Goal: Information Seeking & Learning: Learn about a topic

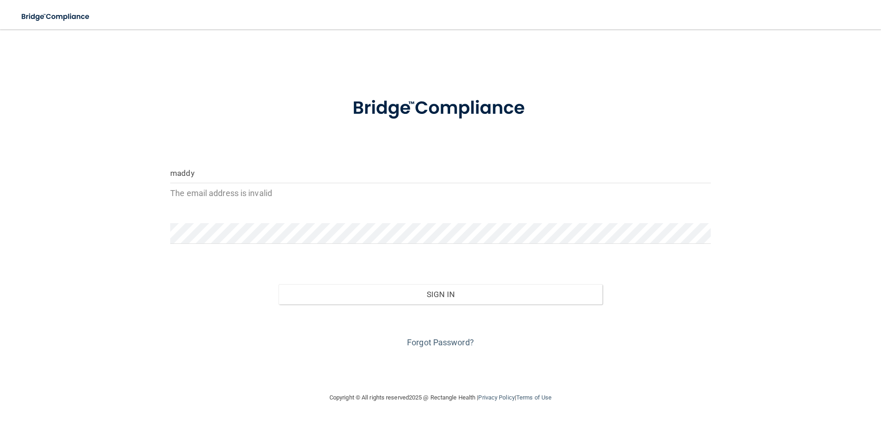
type input "[EMAIL_ADDRESS][DOMAIN_NAME]"
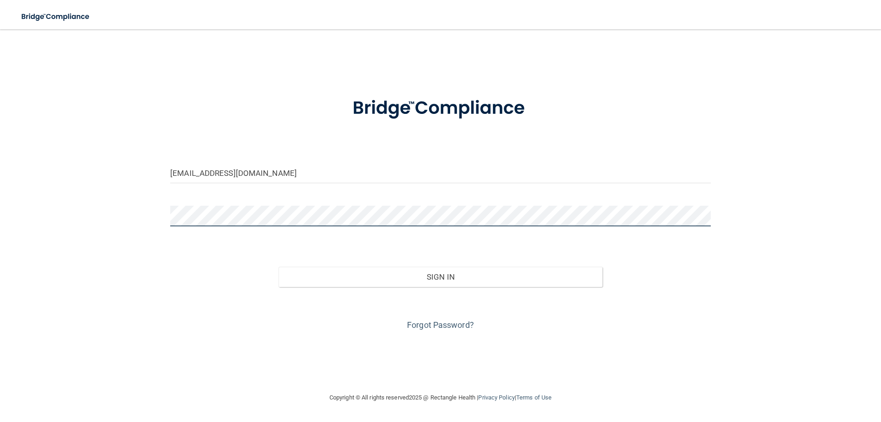
click at [279, 267] on button "Sign In" at bounding box center [441, 277] width 325 height 20
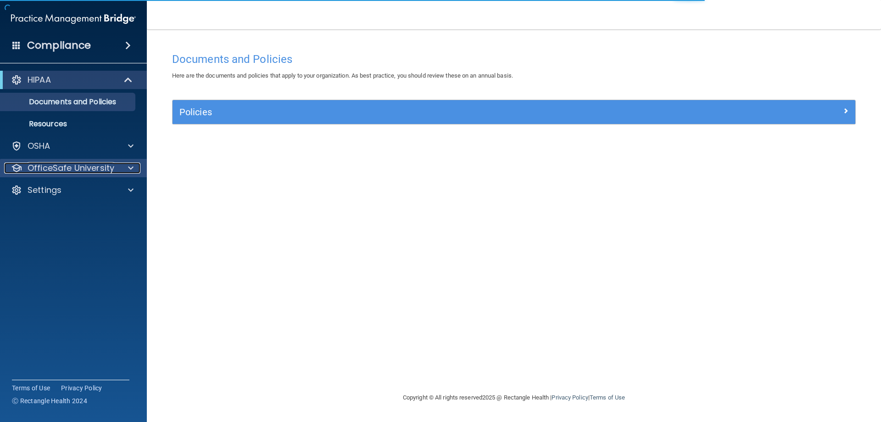
click at [59, 166] on p "OfficeSafe University" at bounding box center [71, 167] width 87 height 11
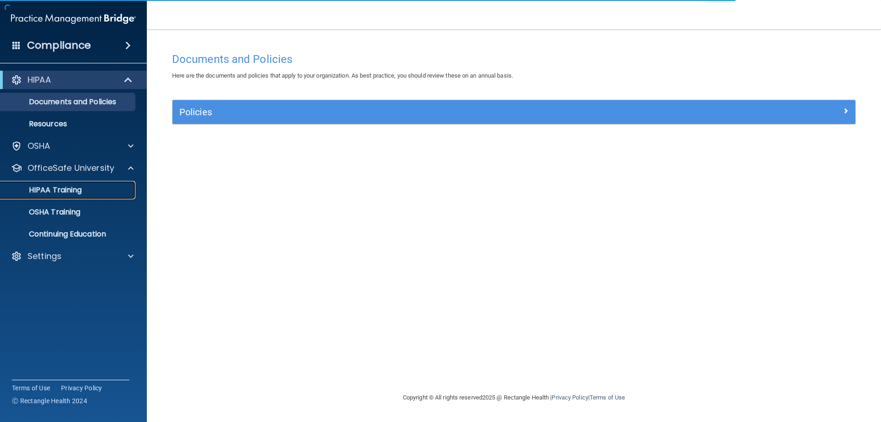
click at [67, 186] on p "HIPAA Training" at bounding box center [44, 189] width 76 height 9
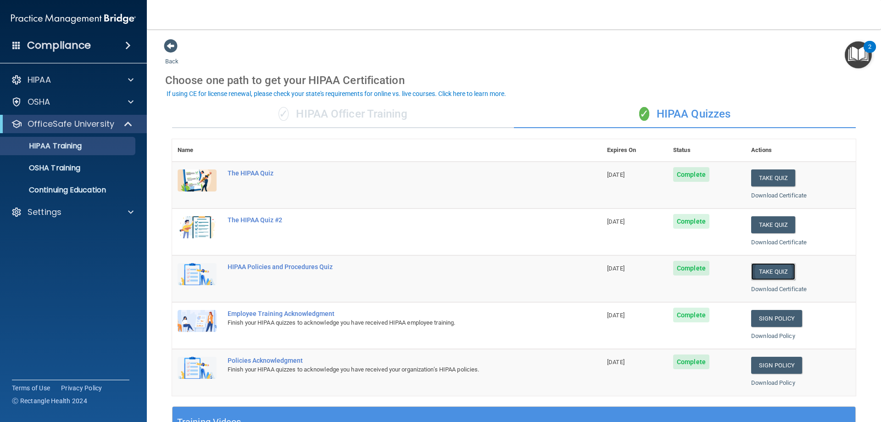
click at [772, 274] on button "Take Quiz" at bounding box center [773, 271] width 44 height 17
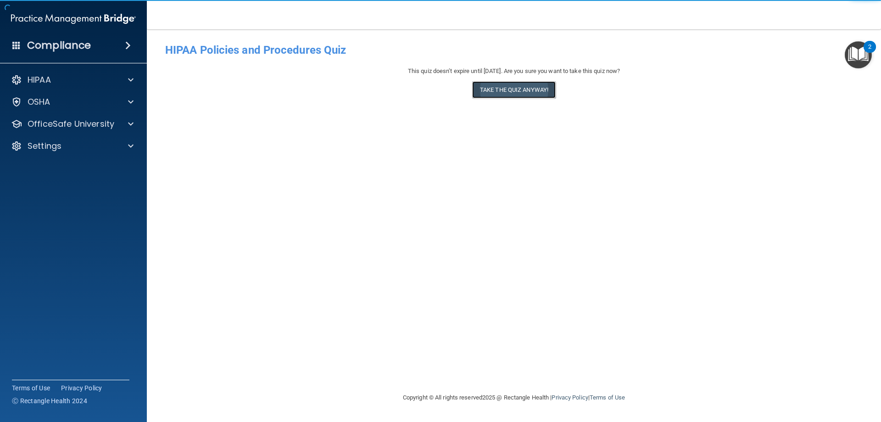
click at [529, 90] on button "Take the quiz anyway!" at bounding box center [514, 89] width 84 height 17
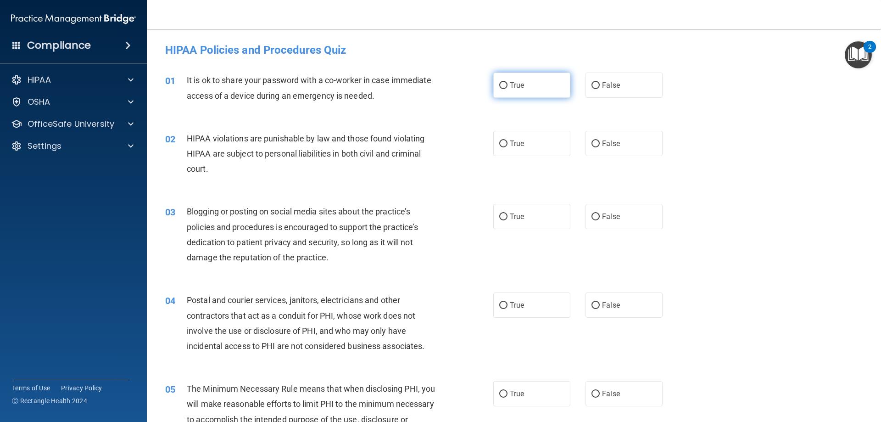
click at [499, 88] on input "True" at bounding box center [503, 85] width 8 height 7
radio input "true"
click at [500, 141] on input "True" at bounding box center [503, 143] width 8 height 7
radio input "true"
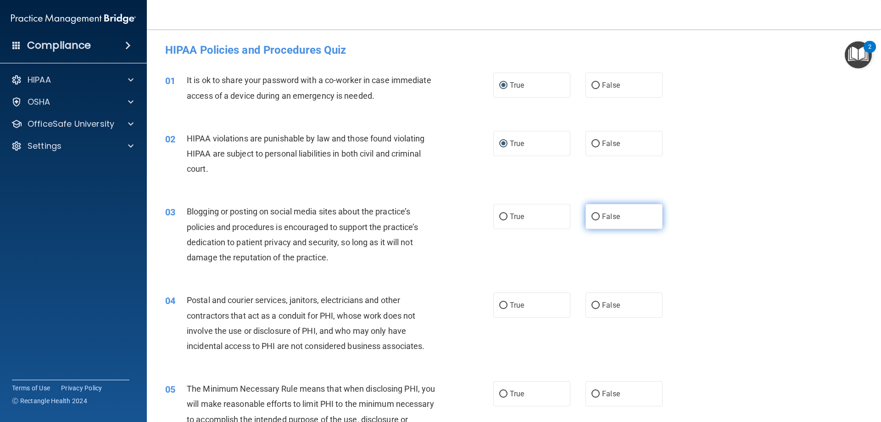
click at [594, 217] on input "False" at bounding box center [596, 216] width 8 height 7
radio input "true"
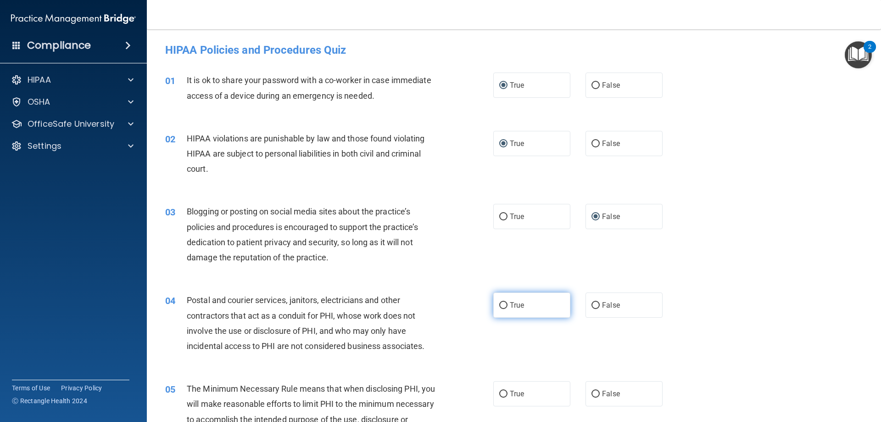
click at [493, 303] on label "True" at bounding box center [531, 304] width 77 height 25
click at [499, 303] on input "True" at bounding box center [503, 305] width 8 height 7
radio input "true"
click at [502, 303] on input "True" at bounding box center [503, 305] width 8 height 7
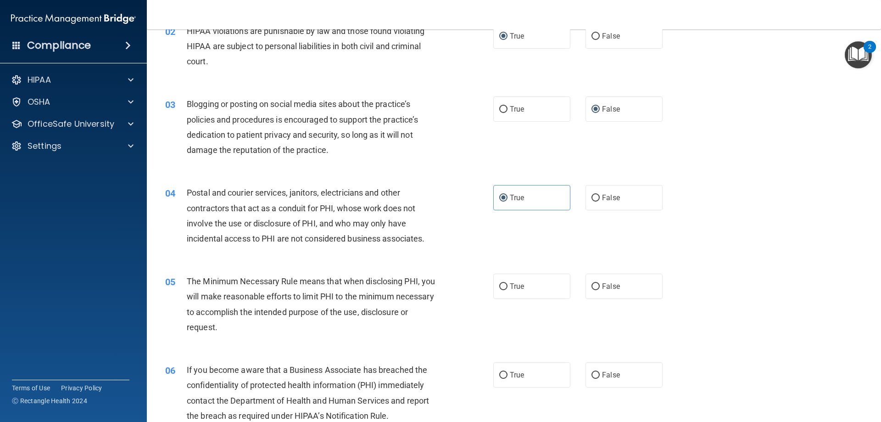
scroll to position [184, 0]
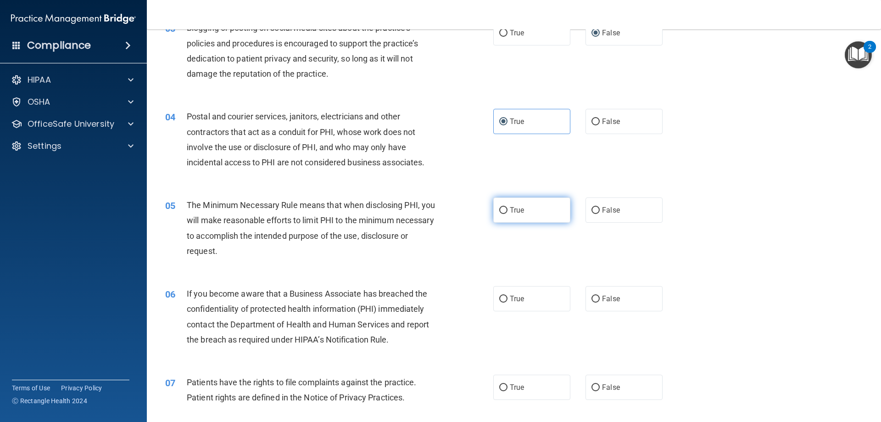
click at [499, 208] on input "True" at bounding box center [503, 210] width 8 height 7
radio input "true"
click at [592, 301] on input "False" at bounding box center [596, 299] width 8 height 7
radio input "true"
click at [500, 384] on input "True" at bounding box center [503, 387] width 8 height 7
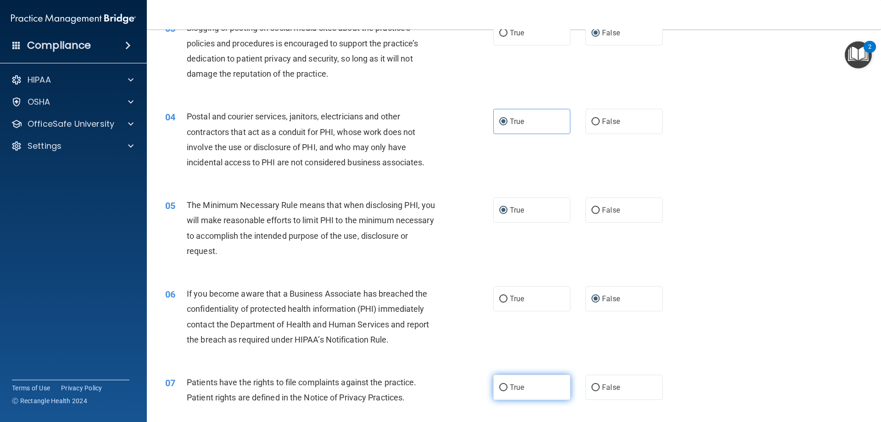
radio input "true"
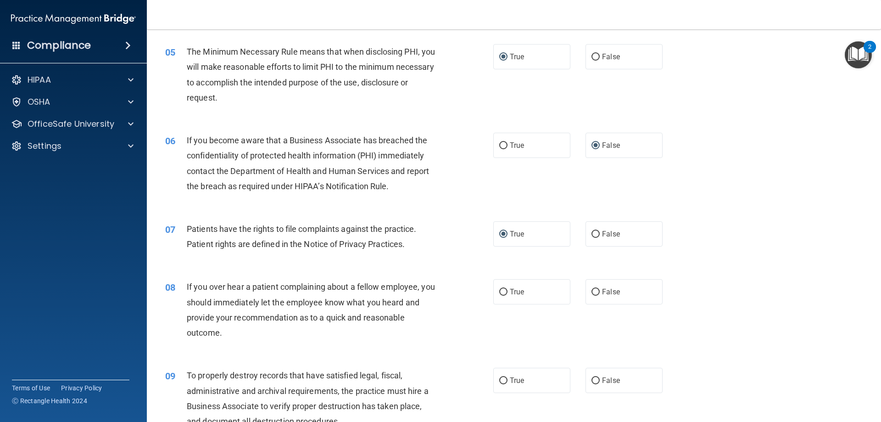
scroll to position [367, 0]
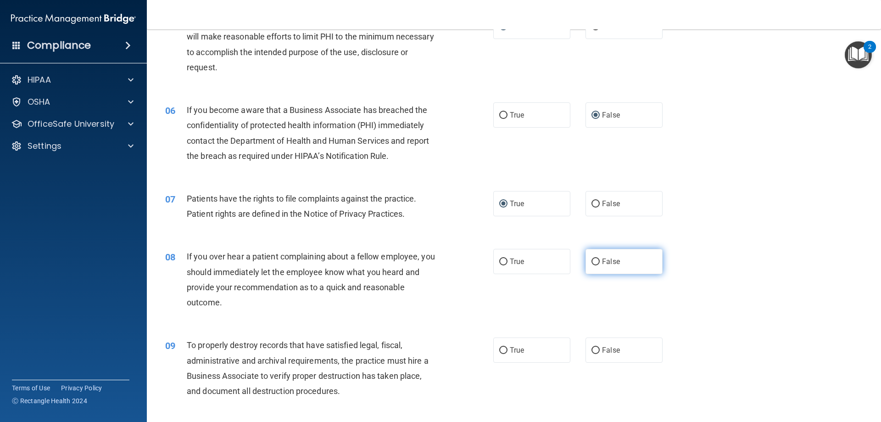
click at [590, 257] on label "False" at bounding box center [624, 261] width 77 height 25
click at [592, 258] on input "False" at bounding box center [596, 261] width 8 height 7
radio input "true"
click at [500, 351] on input "True" at bounding box center [503, 350] width 8 height 7
radio input "true"
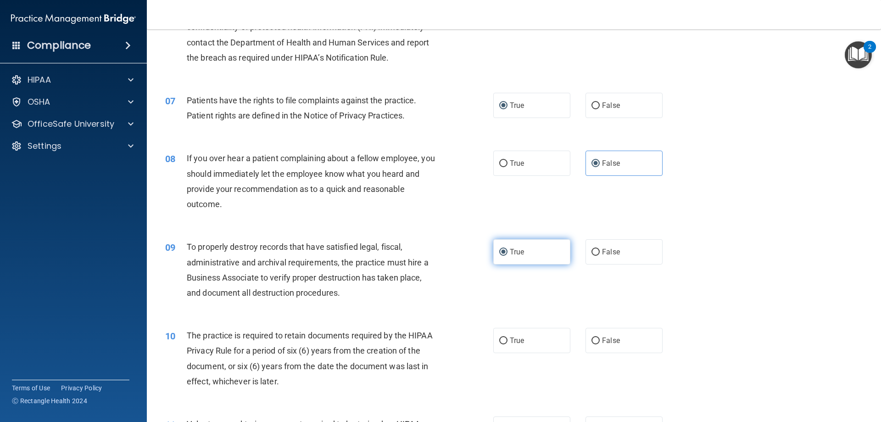
scroll to position [505, 0]
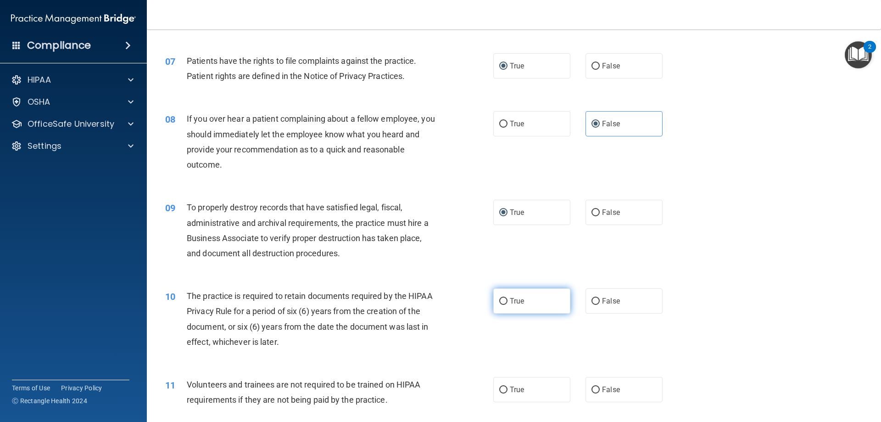
click at [503, 301] on input "True" at bounding box center [503, 301] width 8 height 7
radio input "true"
click at [499, 391] on input "True" at bounding box center [503, 389] width 8 height 7
radio input "true"
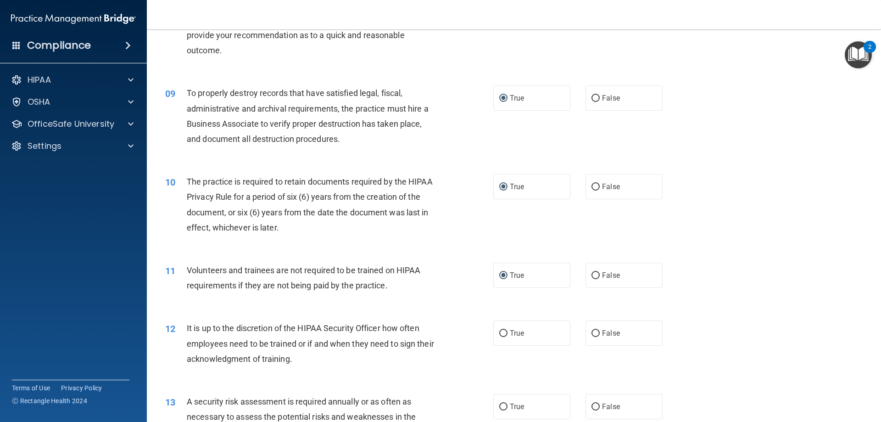
scroll to position [643, 0]
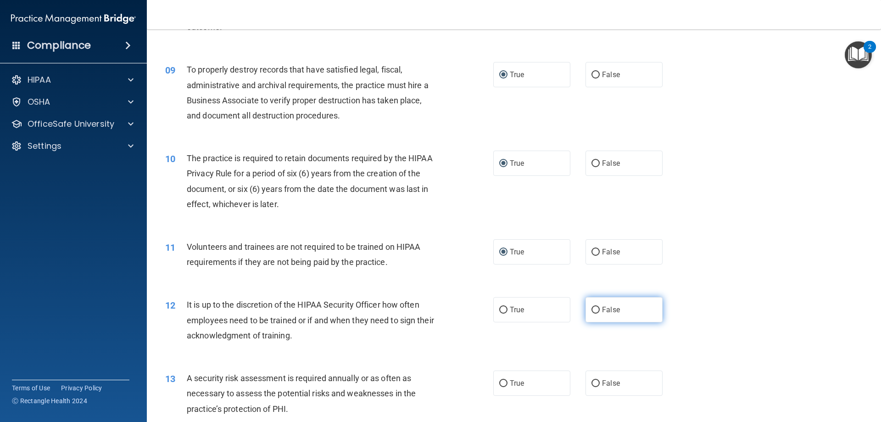
click at [593, 312] on input "False" at bounding box center [596, 310] width 8 height 7
radio input "true"
click at [507, 377] on label "True" at bounding box center [531, 382] width 77 height 25
click at [507, 380] on input "True" at bounding box center [503, 383] width 8 height 7
radio input "true"
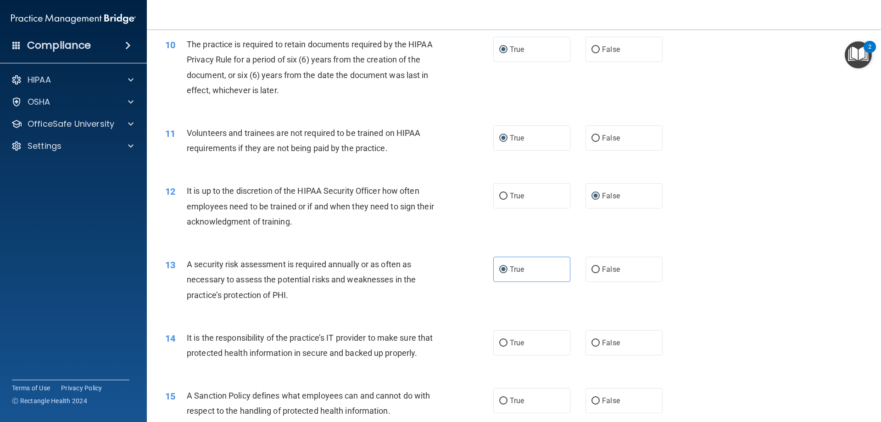
scroll to position [780, 0]
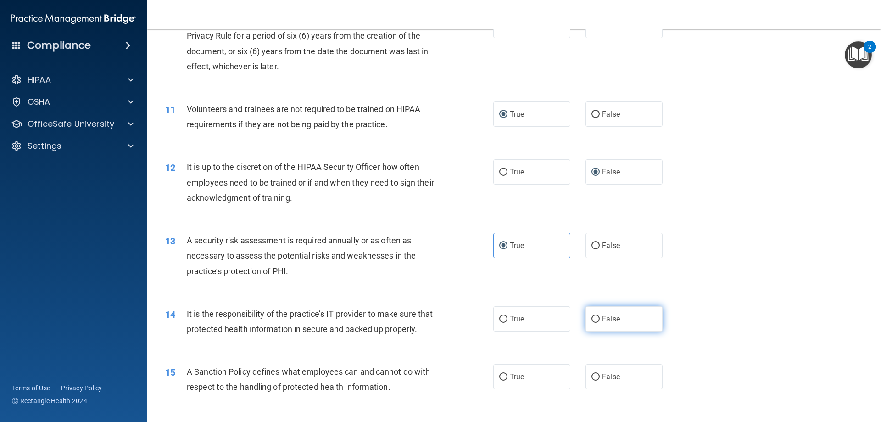
click at [596, 316] on label "False" at bounding box center [624, 318] width 77 height 25
click at [596, 316] on input "False" at bounding box center [596, 319] width 8 height 7
radio input "true"
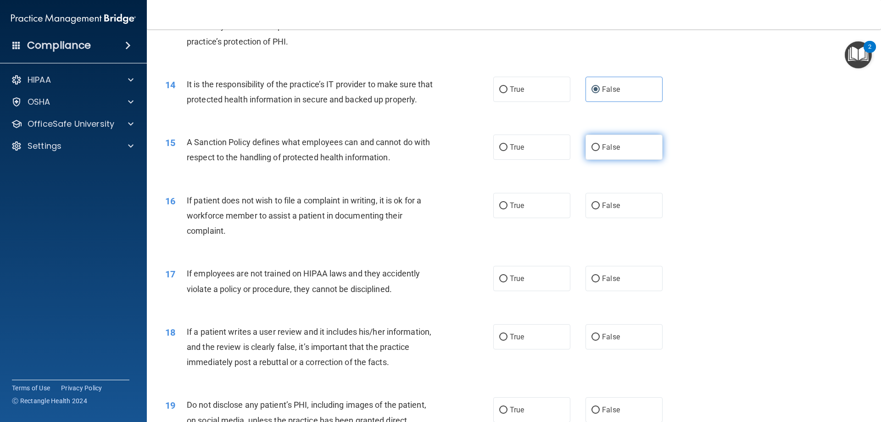
click at [592, 151] on input "False" at bounding box center [596, 147] width 8 height 7
radio input "true"
click at [506, 218] on label "True" at bounding box center [531, 205] width 77 height 25
click at [506, 209] on input "True" at bounding box center [503, 205] width 8 height 7
radio input "true"
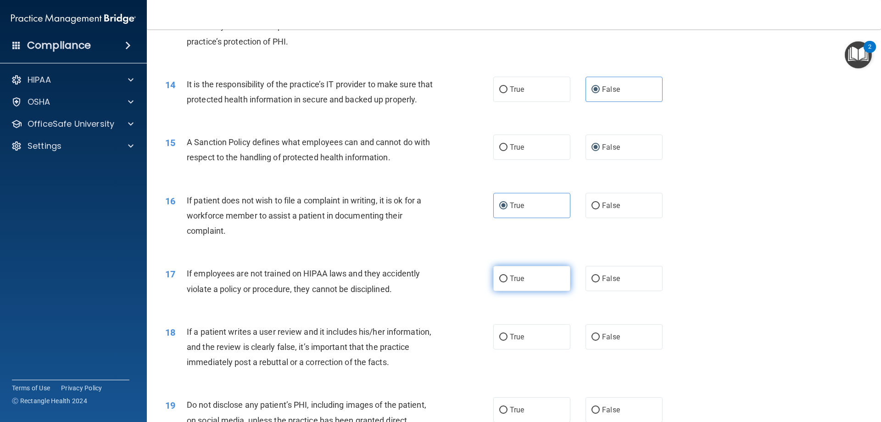
click at [494, 291] on label "True" at bounding box center [531, 278] width 77 height 25
click at [499, 282] on input "True" at bounding box center [503, 278] width 8 height 7
radio input "true"
click at [592, 341] on input "False" at bounding box center [596, 337] width 8 height 7
radio input "true"
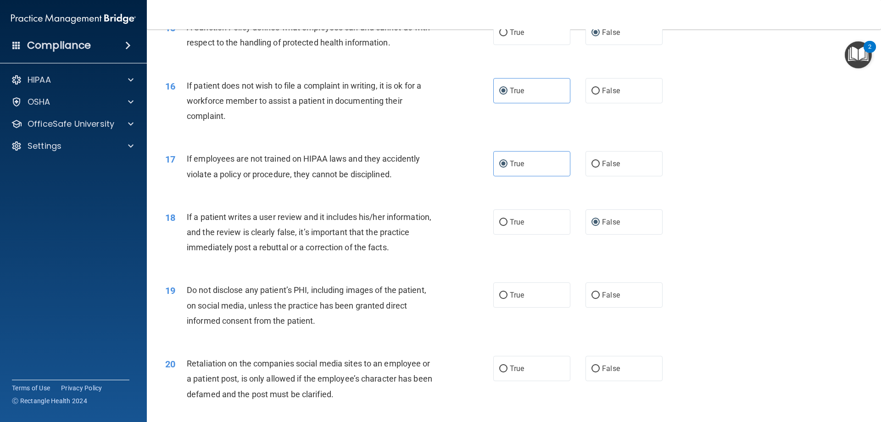
scroll to position [1148, 0]
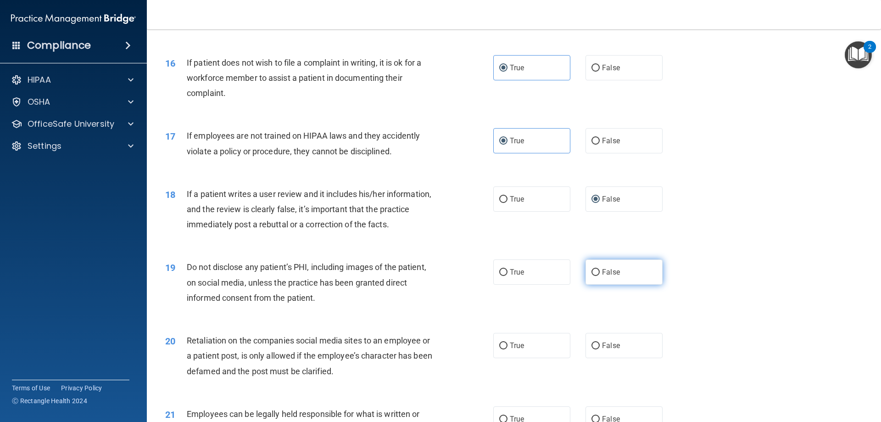
click at [593, 276] on input "False" at bounding box center [596, 272] width 8 height 7
radio input "true"
click at [499, 349] on input "True" at bounding box center [503, 345] width 8 height 7
radio input "true"
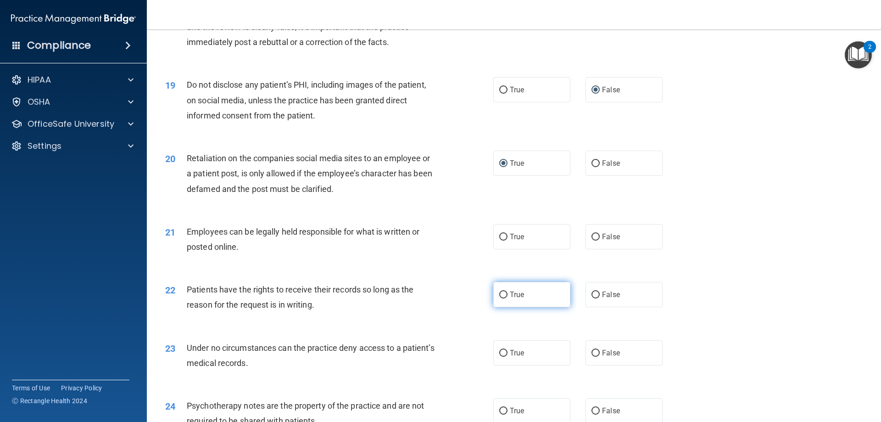
scroll to position [1331, 0]
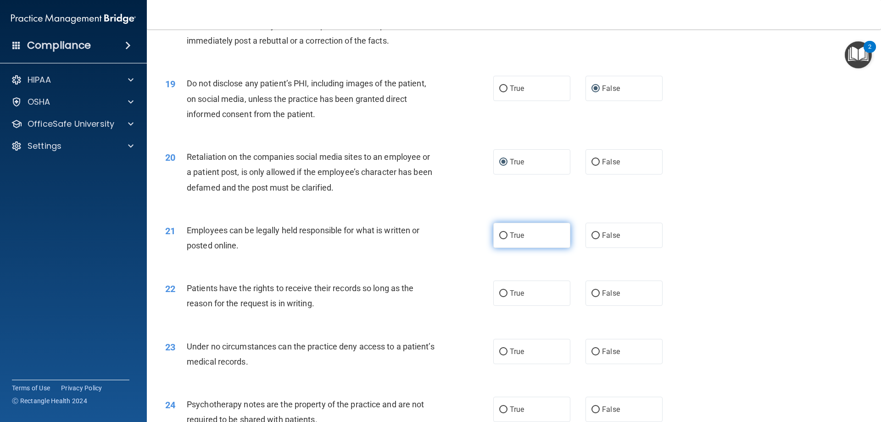
click at [499, 239] on input "True" at bounding box center [503, 235] width 8 height 7
radio input "true"
click at [602, 297] on span "False" at bounding box center [611, 293] width 18 height 9
click at [599, 297] on input "False" at bounding box center [596, 293] width 8 height 7
radio input "true"
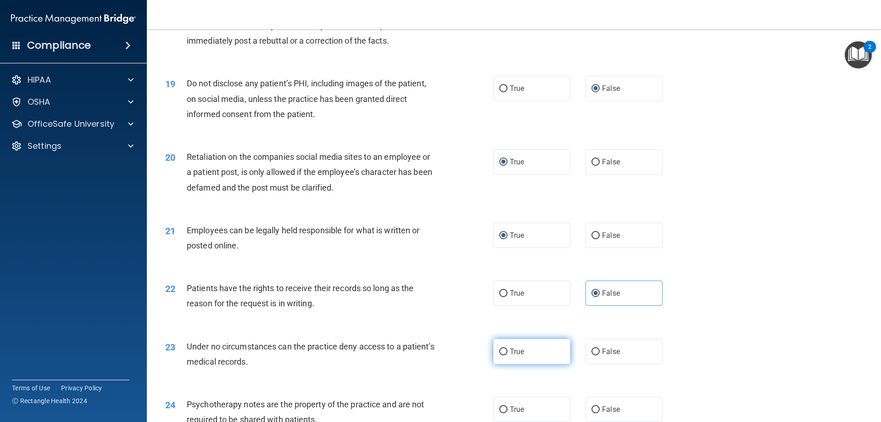
drag, startPoint x: 514, startPoint y: 371, endPoint x: 537, endPoint y: 376, distance: 23.0
click at [514, 364] on label "True" at bounding box center [531, 351] width 77 height 25
click at [508, 355] on input "True" at bounding box center [503, 351] width 8 height 7
radio input "true"
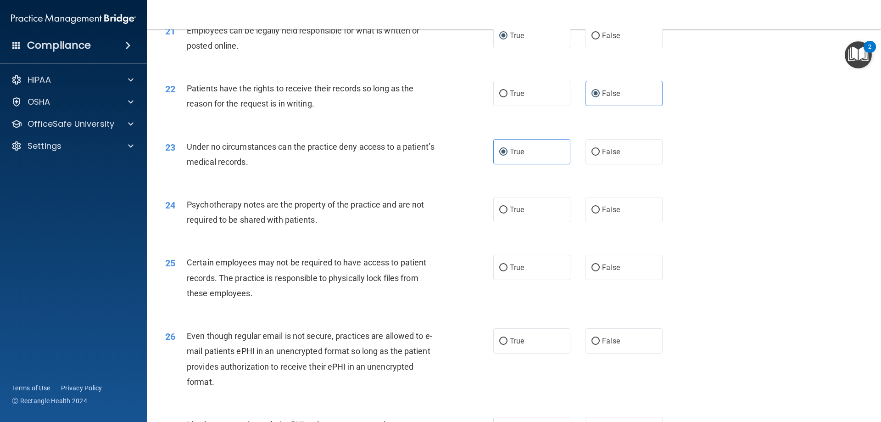
scroll to position [1561, 0]
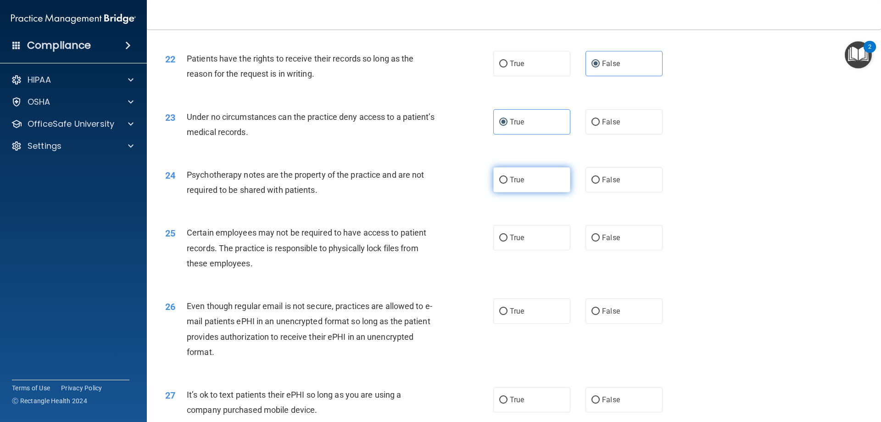
click at [495, 192] on label "True" at bounding box center [531, 179] width 77 height 25
click at [499, 184] on input "True" at bounding box center [503, 180] width 8 height 7
radio input "true"
click at [502, 241] on input "True" at bounding box center [503, 238] width 8 height 7
radio input "true"
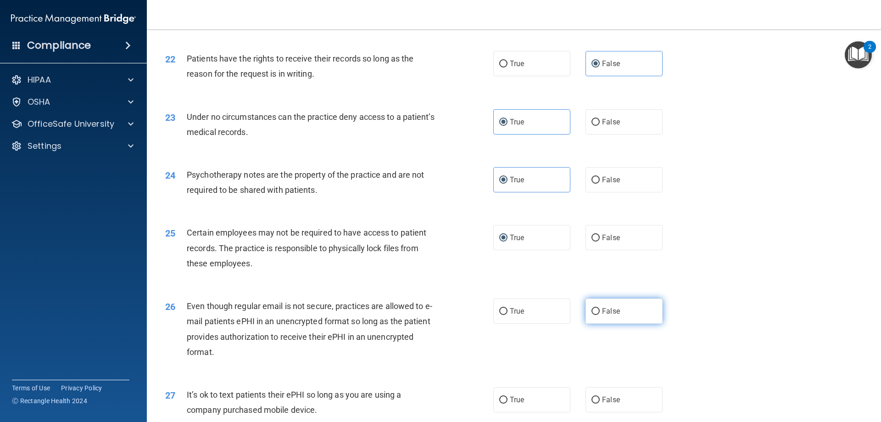
click at [592, 315] on input "False" at bounding box center [596, 311] width 8 height 7
radio input "true"
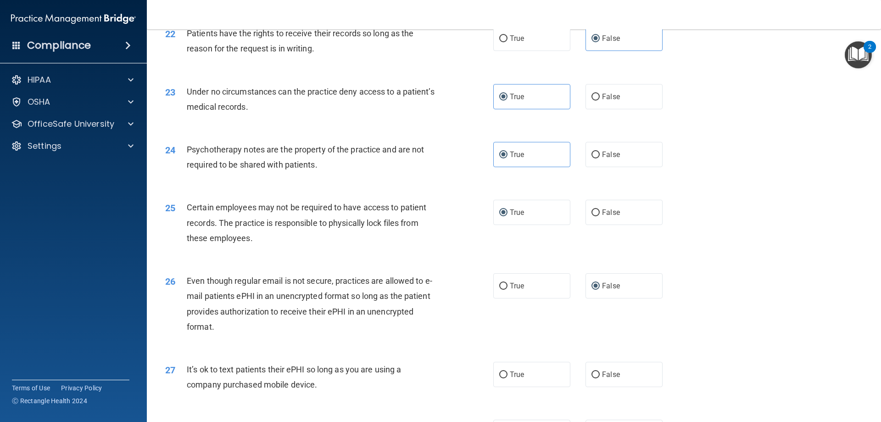
scroll to position [1607, 0]
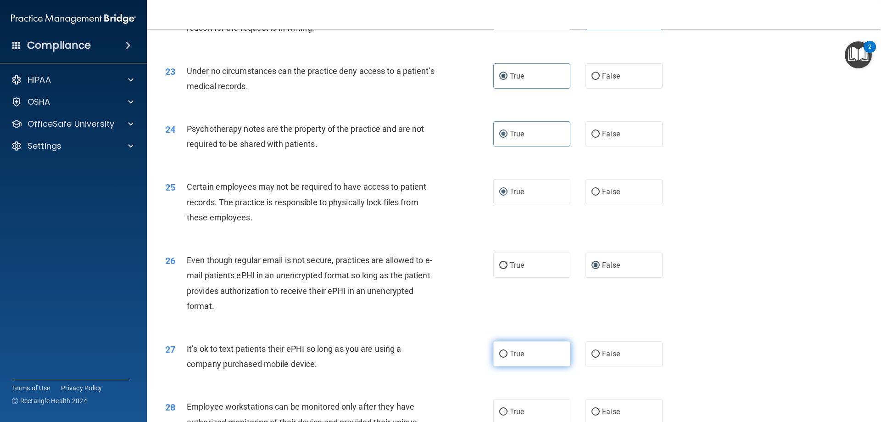
click at [499, 358] on input "True" at bounding box center [503, 354] width 8 height 7
radio input "true"
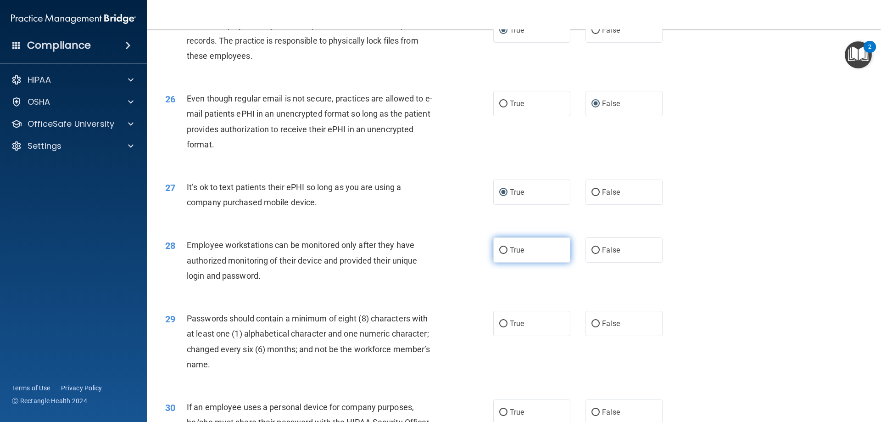
scroll to position [1790, 0]
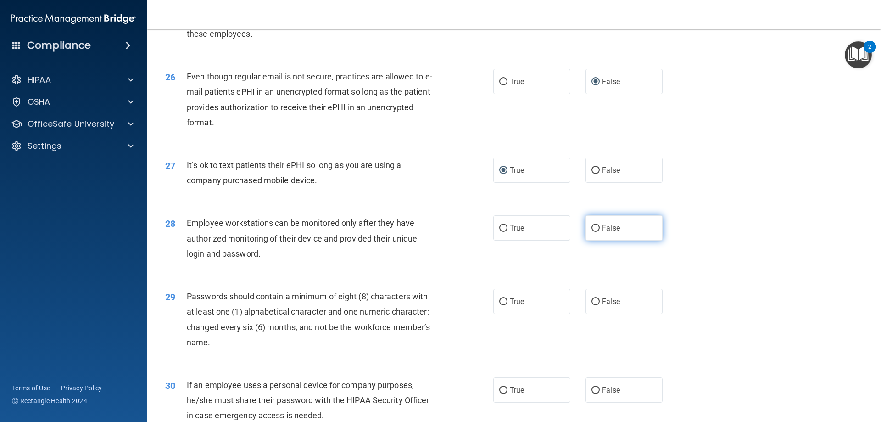
drag, startPoint x: 596, startPoint y: 241, endPoint x: 589, endPoint y: 239, distance: 6.8
click at [595, 241] on label "False" at bounding box center [624, 227] width 77 height 25
click at [592, 232] on input "False" at bounding box center [596, 228] width 8 height 7
radio input "true"
click at [592, 305] on input "False" at bounding box center [596, 301] width 8 height 7
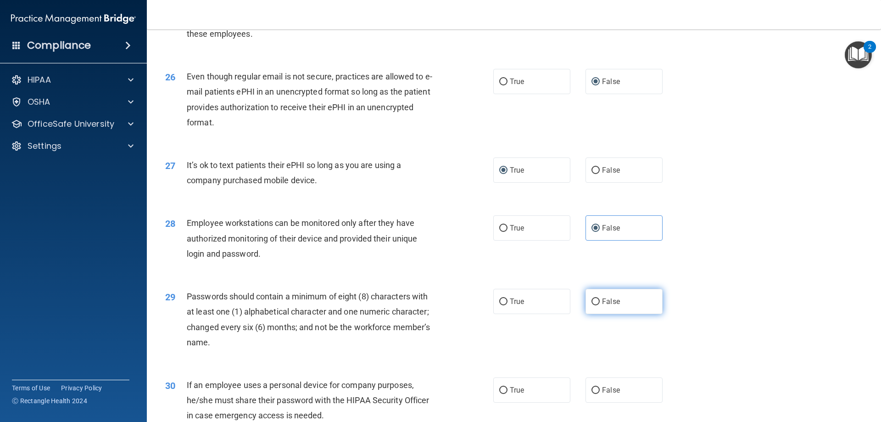
radio input "true"
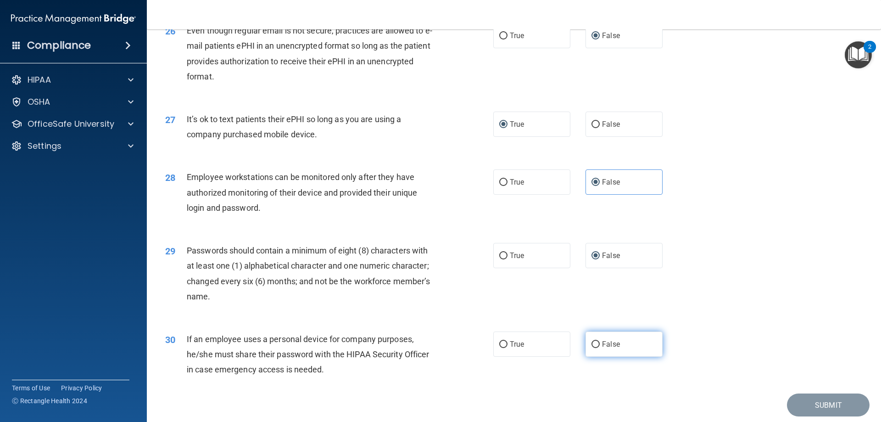
click at [592, 348] on input "False" at bounding box center [596, 344] width 8 height 7
radio input "true"
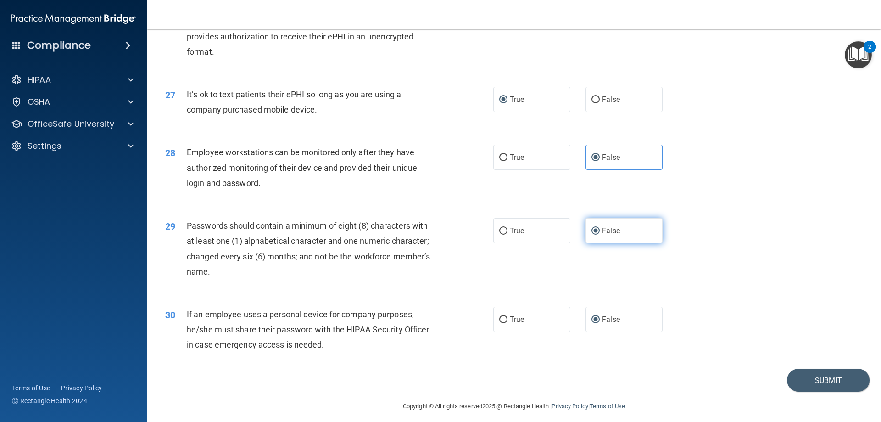
scroll to position [1882, 0]
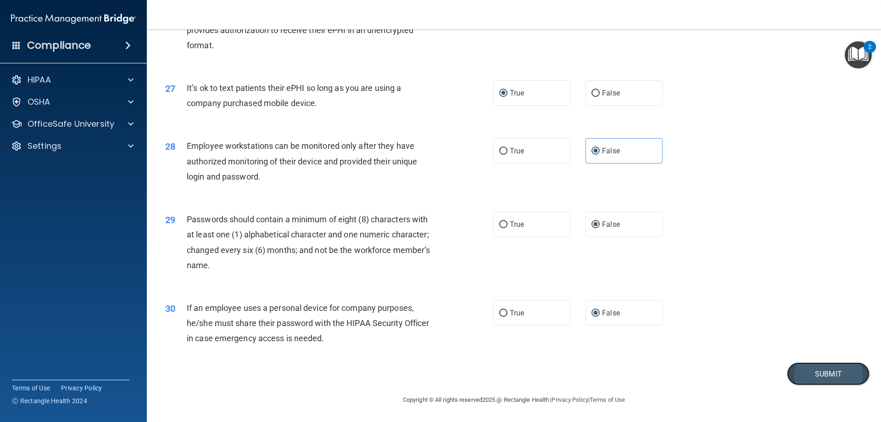
click at [789, 376] on button "Submit" at bounding box center [828, 373] width 83 height 23
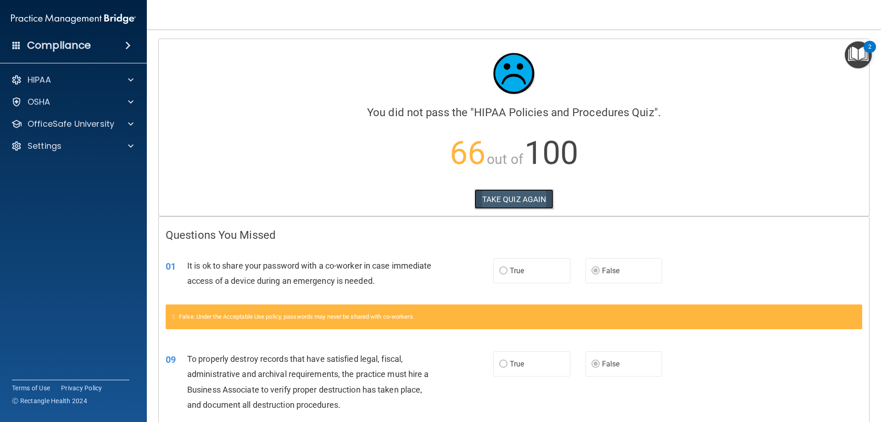
click at [481, 205] on button "TAKE QUIZ AGAIN" at bounding box center [514, 199] width 79 height 20
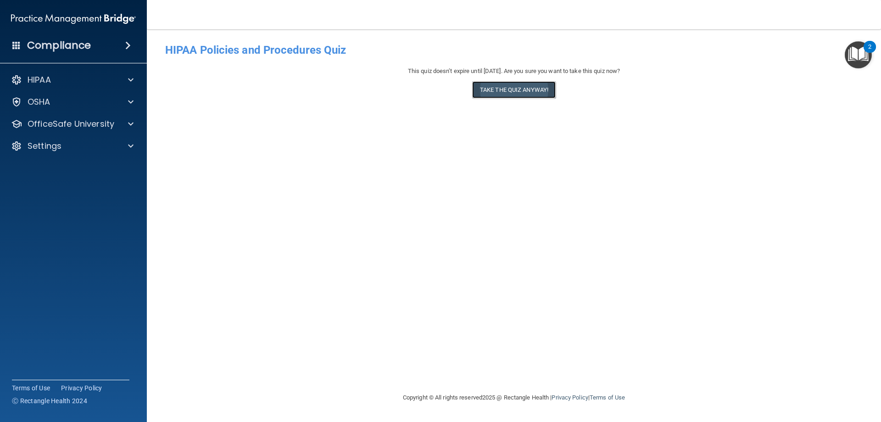
click at [547, 90] on button "Take the quiz anyway!" at bounding box center [514, 89] width 84 height 17
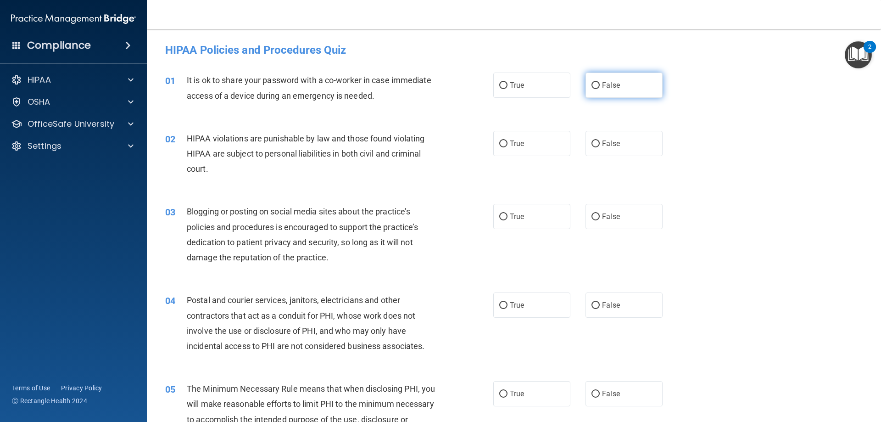
click at [595, 84] on input "False" at bounding box center [596, 85] width 8 height 7
radio input "true"
click at [508, 136] on label "True" at bounding box center [531, 143] width 77 height 25
click at [508, 140] on input "True" at bounding box center [503, 143] width 8 height 7
radio input "true"
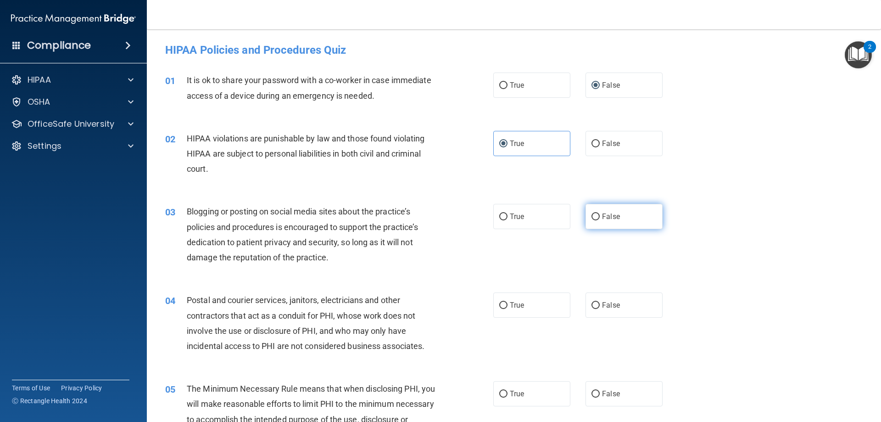
click at [612, 222] on label "False" at bounding box center [624, 216] width 77 height 25
click at [600, 220] on input "False" at bounding box center [596, 216] width 8 height 7
radio input "true"
click at [513, 303] on span "True" at bounding box center [517, 305] width 14 height 9
click at [508, 303] on input "True" at bounding box center [503, 305] width 8 height 7
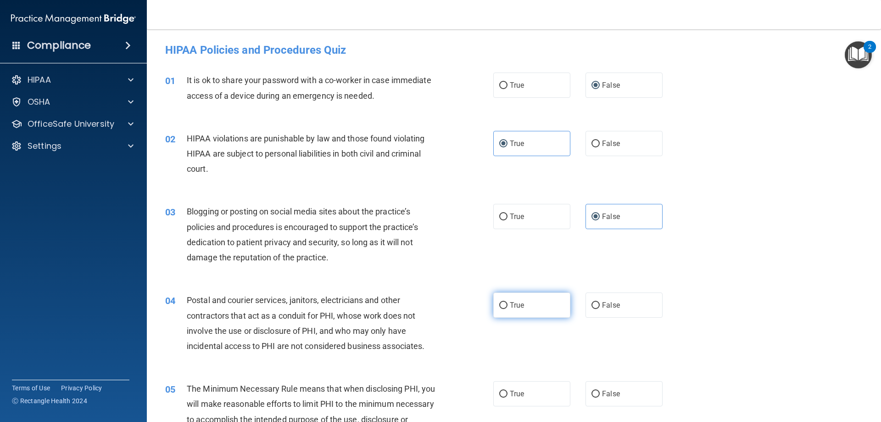
radio input "true"
click at [516, 384] on label "True" at bounding box center [531, 393] width 77 height 25
click at [508, 391] on input "True" at bounding box center [503, 394] width 8 height 7
radio input "true"
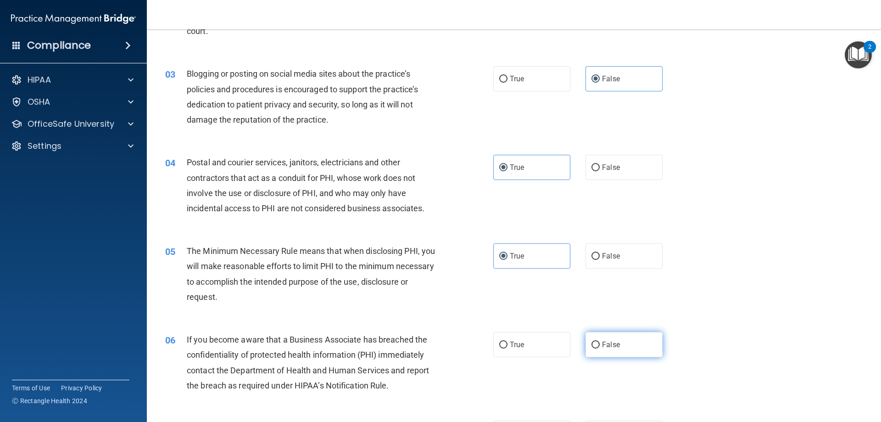
click at [618, 346] on label "False" at bounding box center [624, 344] width 77 height 25
click at [600, 346] on input "False" at bounding box center [596, 345] width 8 height 7
radio input "true"
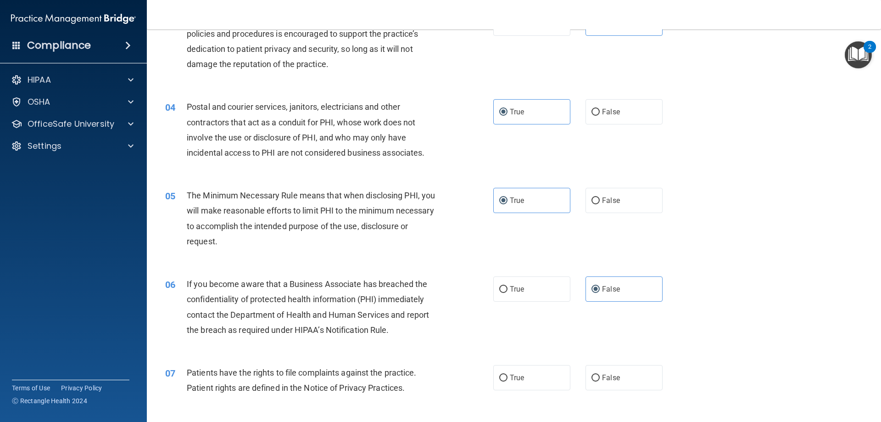
scroll to position [275, 0]
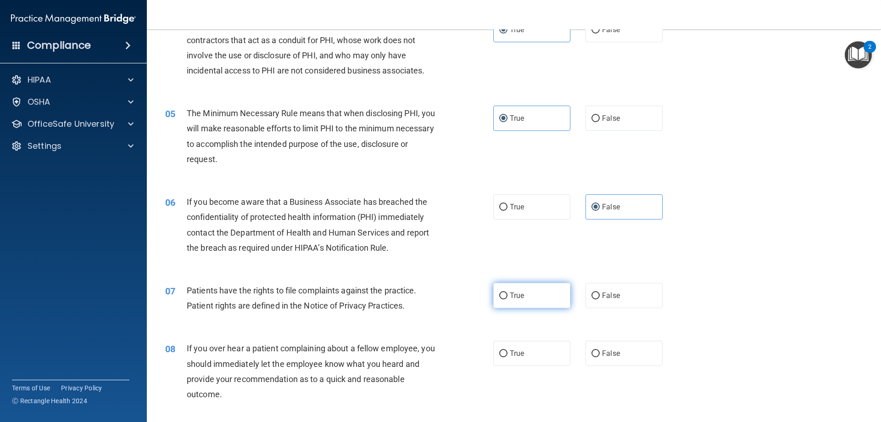
click at [530, 304] on label "True" at bounding box center [531, 295] width 77 height 25
click at [508, 299] on input "True" at bounding box center [503, 295] width 8 height 7
radio input "true"
click at [592, 348] on label "False" at bounding box center [624, 353] width 77 height 25
click at [592, 350] on input "False" at bounding box center [596, 353] width 8 height 7
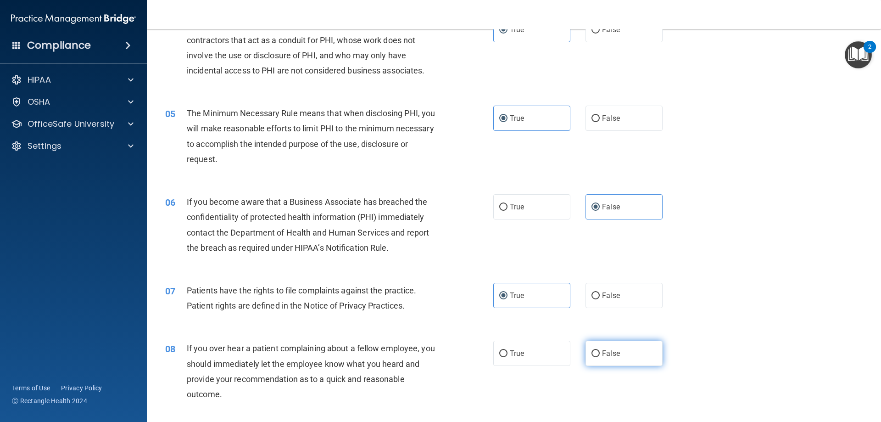
radio input "true"
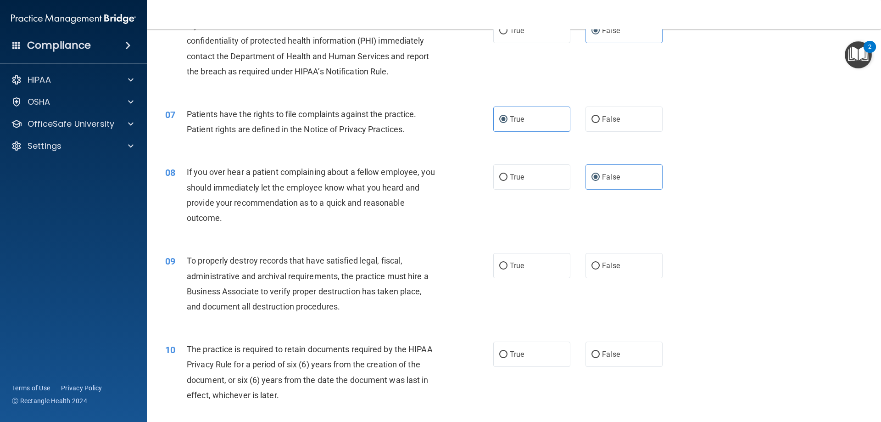
scroll to position [459, 0]
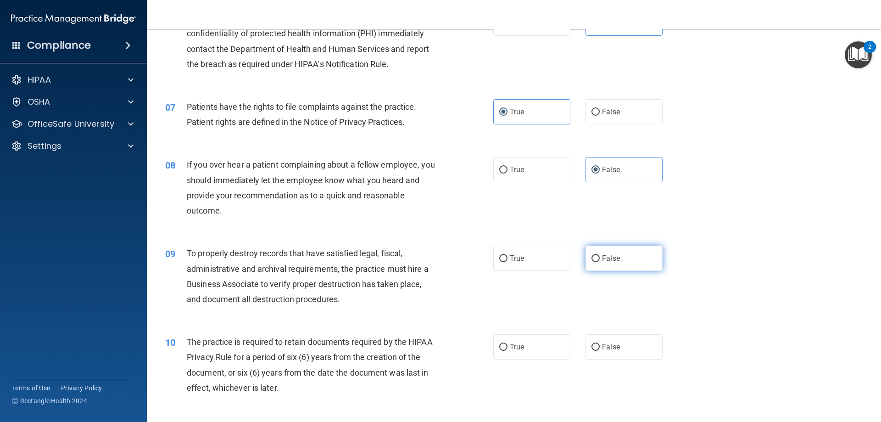
click at [591, 269] on label "False" at bounding box center [624, 258] width 77 height 25
click at [592, 262] on input "False" at bounding box center [596, 258] width 8 height 7
radio input "true"
click at [503, 345] on input "True" at bounding box center [503, 347] width 8 height 7
radio input "true"
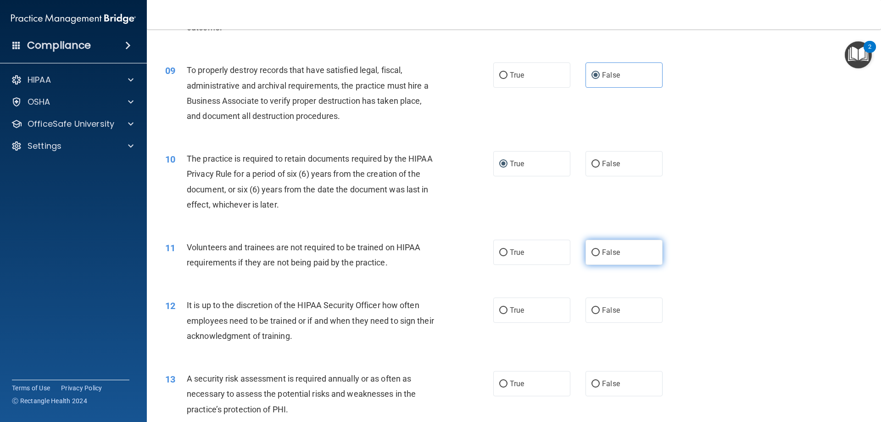
scroll to position [643, 0]
click at [595, 246] on label "False" at bounding box center [624, 251] width 77 height 25
click at [595, 249] on input "False" at bounding box center [596, 252] width 8 height 7
radio input "true"
drag, startPoint x: 586, startPoint y: 305, endPoint x: 542, endPoint y: 336, distance: 54.4
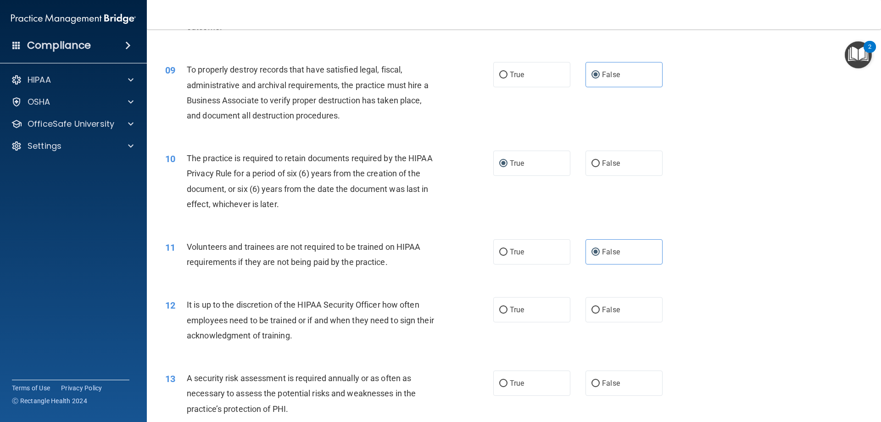
click at [586, 305] on label "False" at bounding box center [624, 309] width 77 height 25
click at [592, 307] on input "False" at bounding box center [596, 310] width 8 height 7
radio input "true"
click at [507, 390] on label "True" at bounding box center [531, 382] width 77 height 25
click at [507, 387] on input "True" at bounding box center [503, 383] width 8 height 7
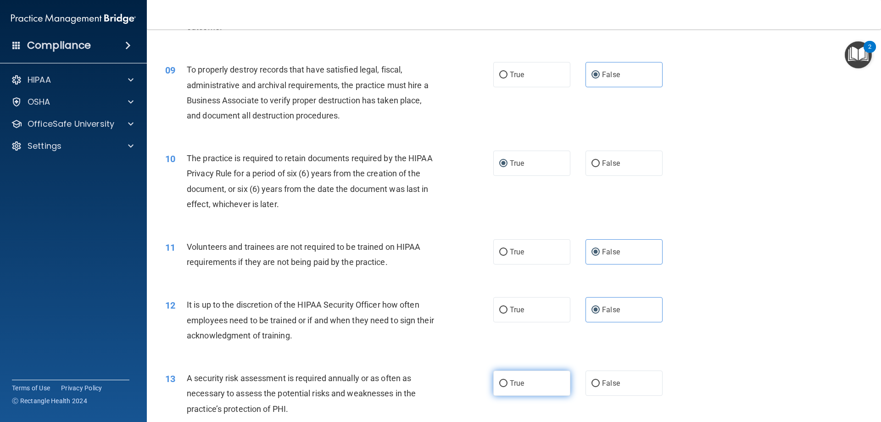
radio input "true"
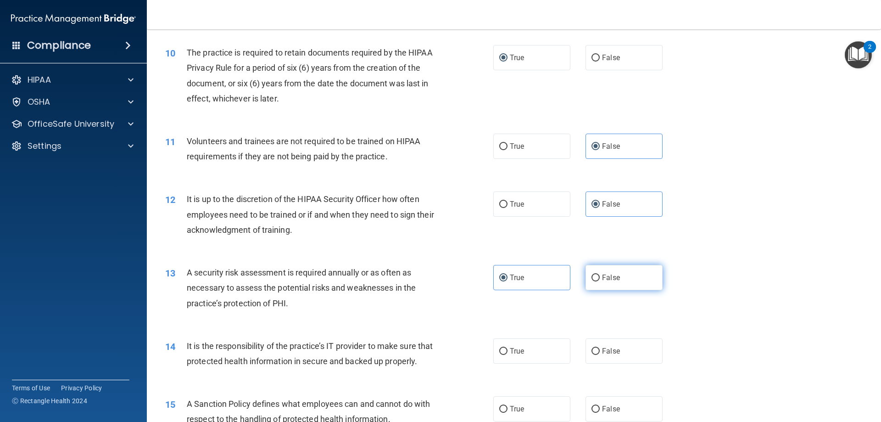
scroll to position [780, 0]
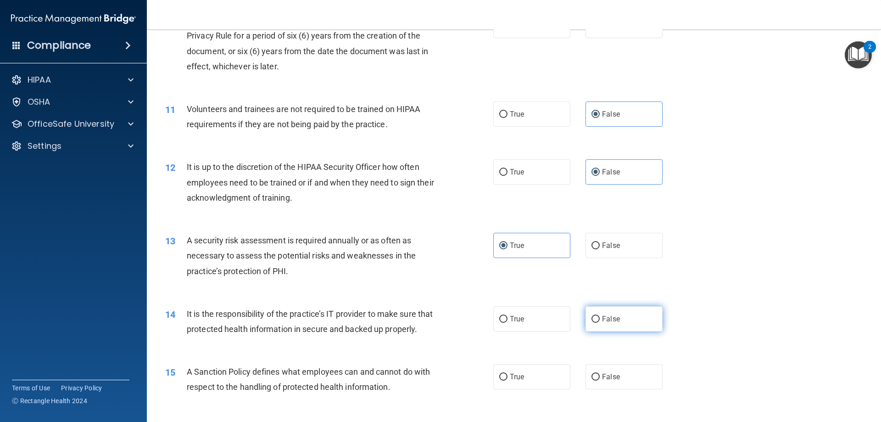
click at [590, 324] on label "False" at bounding box center [624, 318] width 77 height 25
click at [592, 323] on input "False" at bounding box center [596, 319] width 8 height 7
radio input "true"
click at [596, 389] on label "False" at bounding box center [624, 376] width 77 height 25
click at [596, 381] on input "False" at bounding box center [596, 377] width 8 height 7
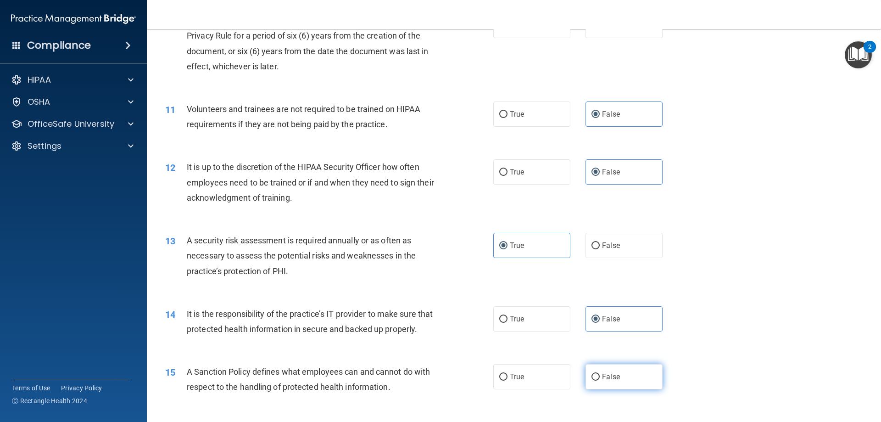
radio input "true"
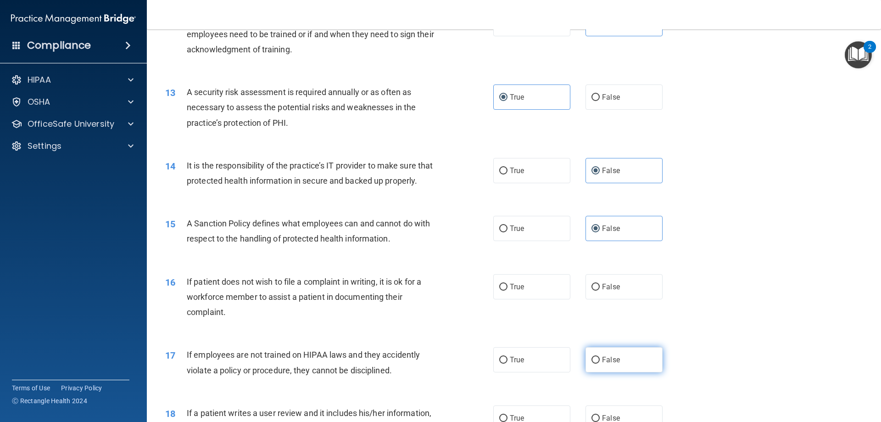
scroll to position [964, 0]
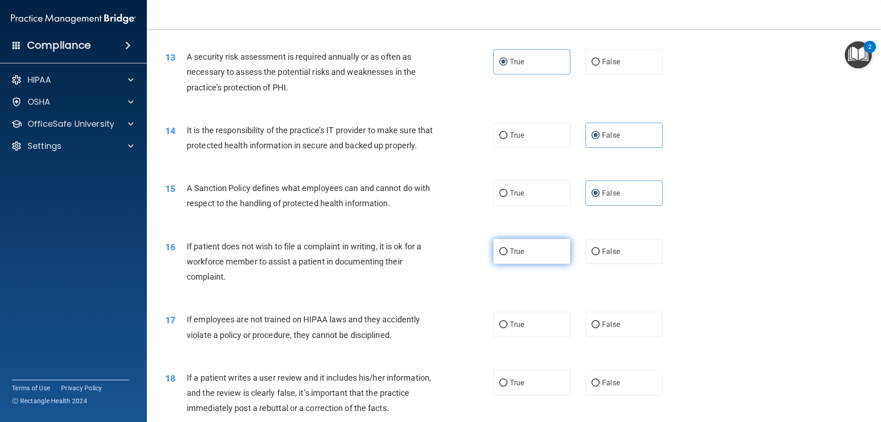
click at [499, 255] on input "True" at bounding box center [503, 251] width 8 height 7
radio input "true"
click at [615, 337] on label "False" at bounding box center [624, 324] width 77 height 25
click at [600, 328] on input "False" at bounding box center [596, 324] width 8 height 7
radio input "true"
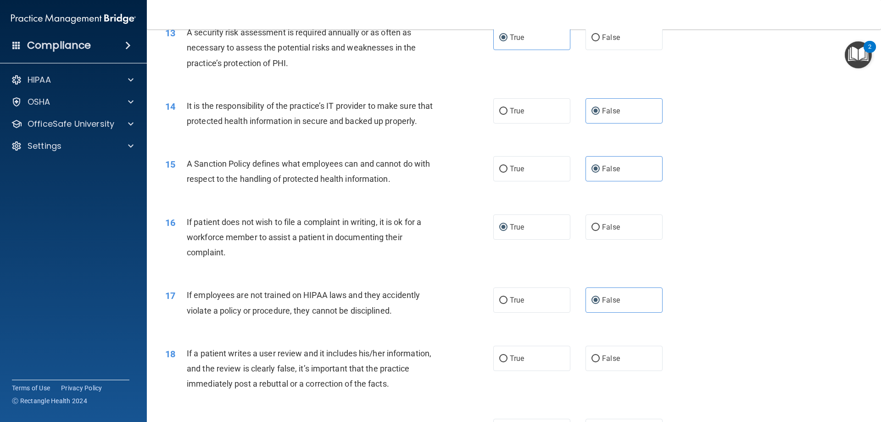
scroll to position [1010, 0]
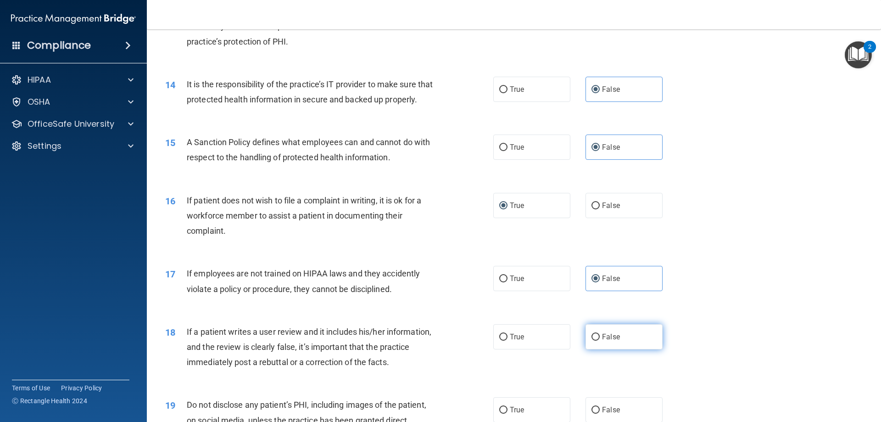
click at [602, 341] on span "False" at bounding box center [611, 336] width 18 height 9
click at [600, 341] on input "False" at bounding box center [596, 337] width 8 height 7
radio input "true"
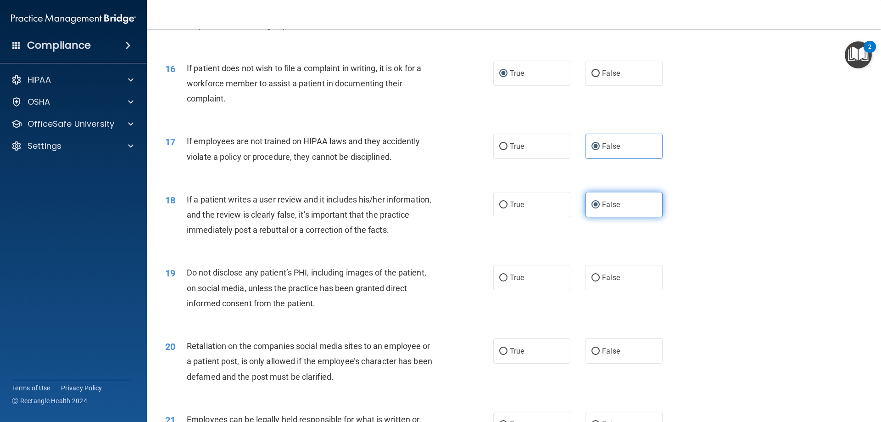
scroll to position [1148, 0]
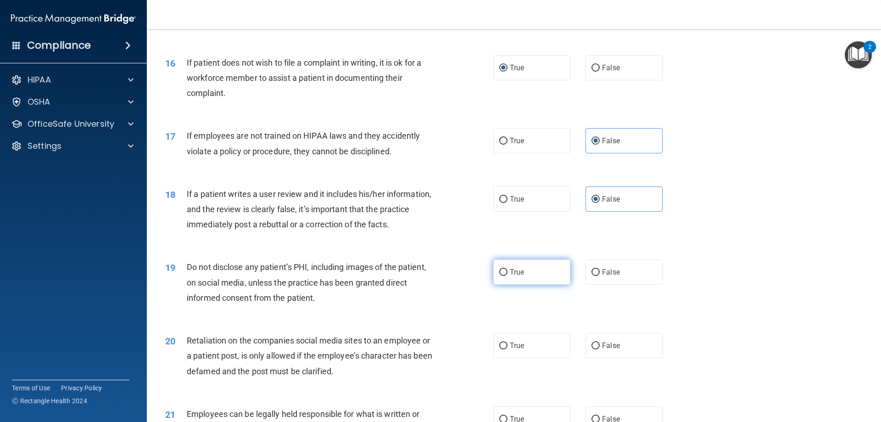
click at [494, 285] on label "True" at bounding box center [531, 271] width 77 height 25
click at [499, 276] on input "True" at bounding box center [503, 272] width 8 height 7
radio input "true"
click at [504, 349] on input "True" at bounding box center [503, 345] width 8 height 7
radio input "true"
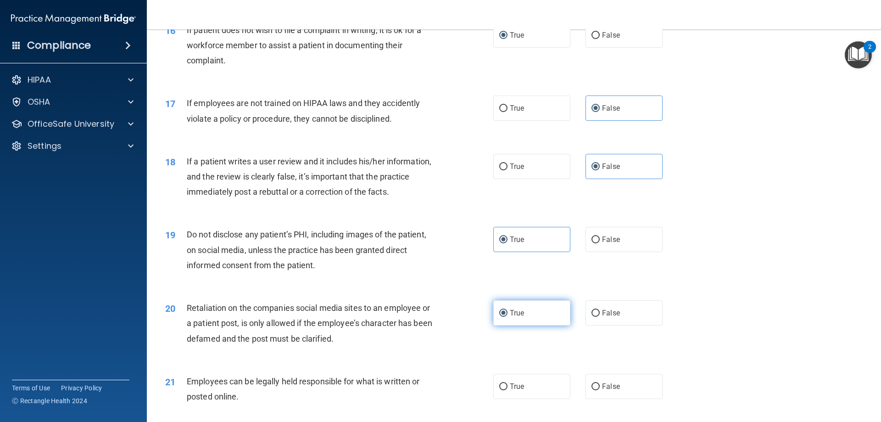
scroll to position [1239, 0]
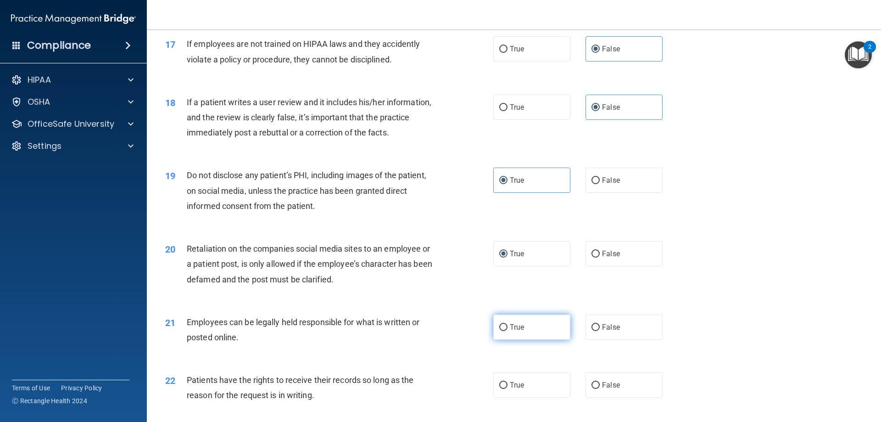
click at [551, 340] on label "True" at bounding box center [531, 326] width 77 height 25
click at [508, 331] on input "True" at bounding box center [503, 327] width 8 height 7
radio input "true"
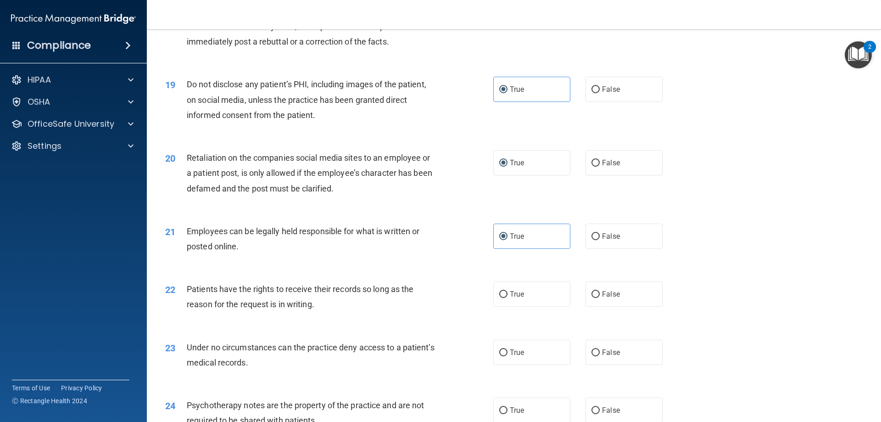
scroll to position [1331, 0]
click at [637, 306] on label "False" at bounding box center [624, 292] width 77 height 25
click at [600, 297] on input "False" at bounding box center [596, 293] width 8 height 7
radio input "true"
click at [595, 364] on label "False" at bounding box center [624, 351] width 77 height 25
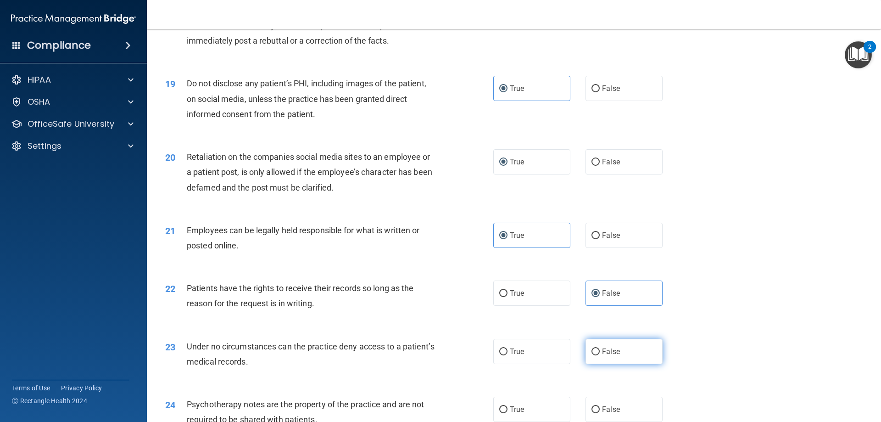
click at [595, 355] on input "False" at bounding box center [596, 351] width 8 height 7
radio input "true"
click at [550, 364] on label "True" at bounding box center [531, 351] width 77 height 25
click at [508, 355] on input "True" at bounding box center [503, 351] width 8 height 7
radio input "true"
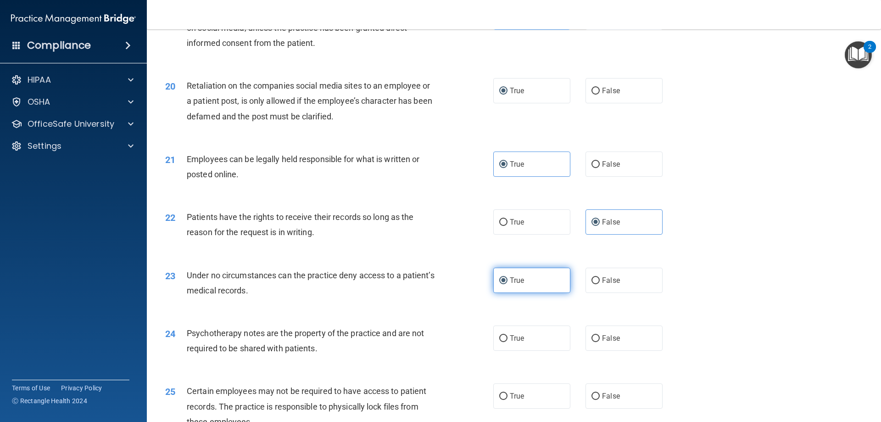
scroll to position [1423, 0]
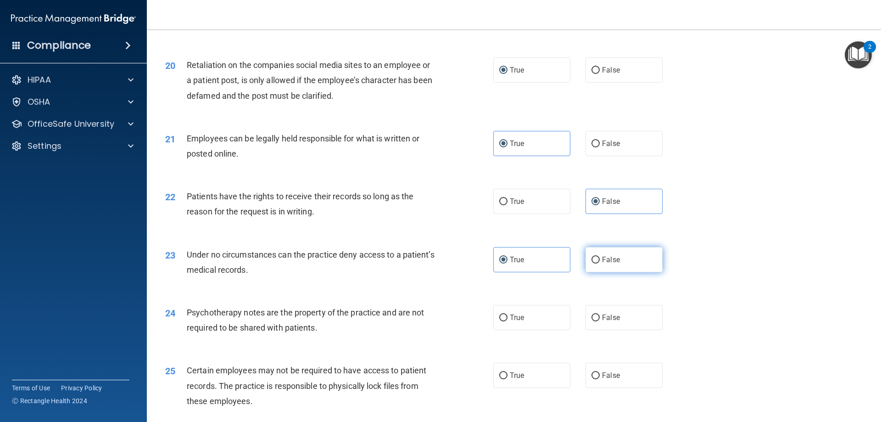
click at [639, 272] on label "False" at bounding box center [624, 259] width 77 height 25
click at [600, 263] on input "False" at bounding box center [596, 260] width 8 height 7
radio input "true"
radio input "false"
click at [552, 330] on label "True" at bounding box center [531, 317] width 77 height 25
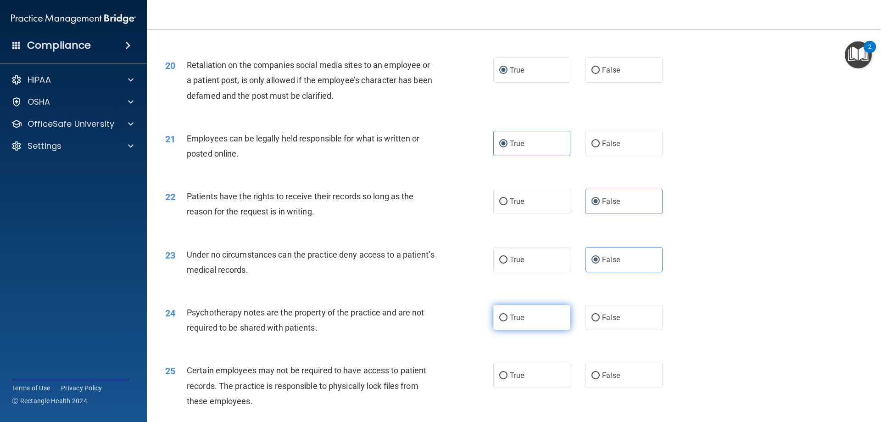
click at [508, 321] on input "True" at bounding box center [503, 317] width 8 height 7
radio input "true"
click at [544, 388] on label "True" at bounding box center [531, 375] width 77 height 25
click at [508, 379] on input "True" at bounding box center [503, 375] width 8 height 7
radio input "true"
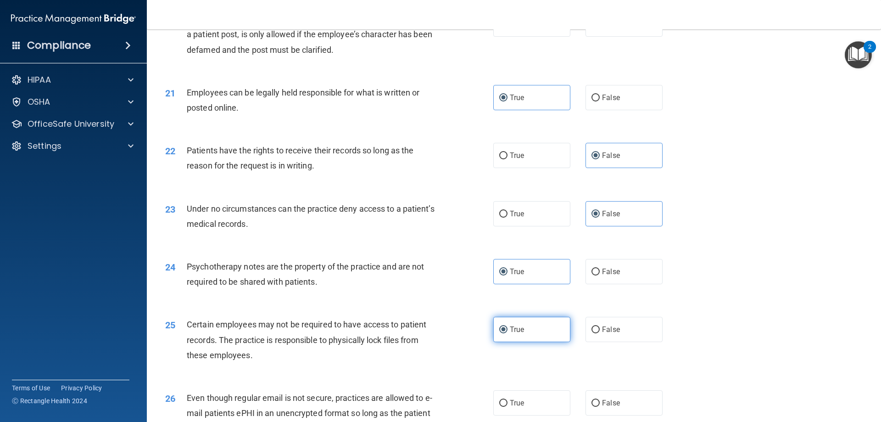
scroll to position [1515, 0]
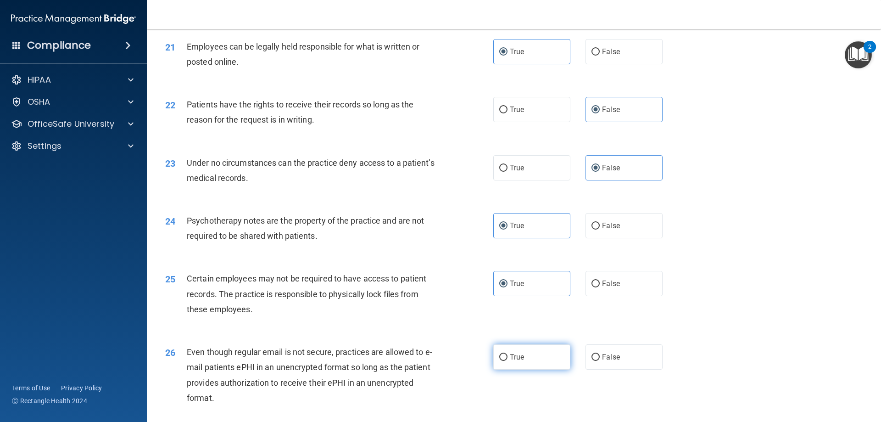
click at [546, 370] on label "True" at bounding box center [531, 356] width 77 height 25
click at [508, 361] on input "True" at bounding box center [503, 357] width 8 height 7
radio input "true"
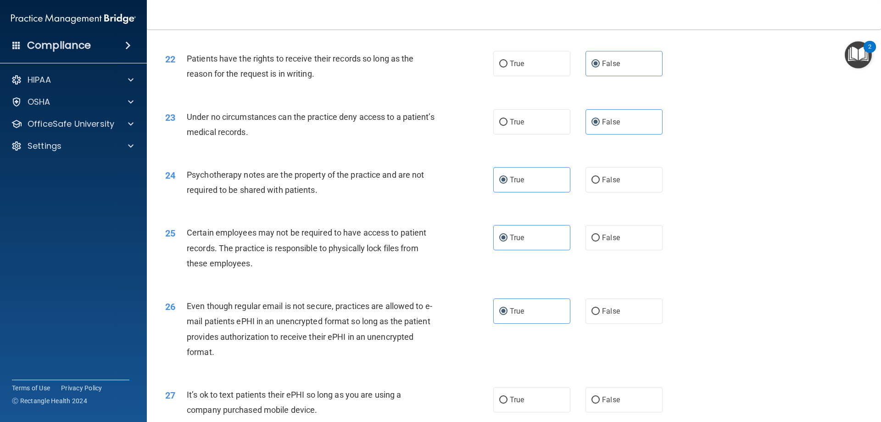
scroll to position [1652, 0]
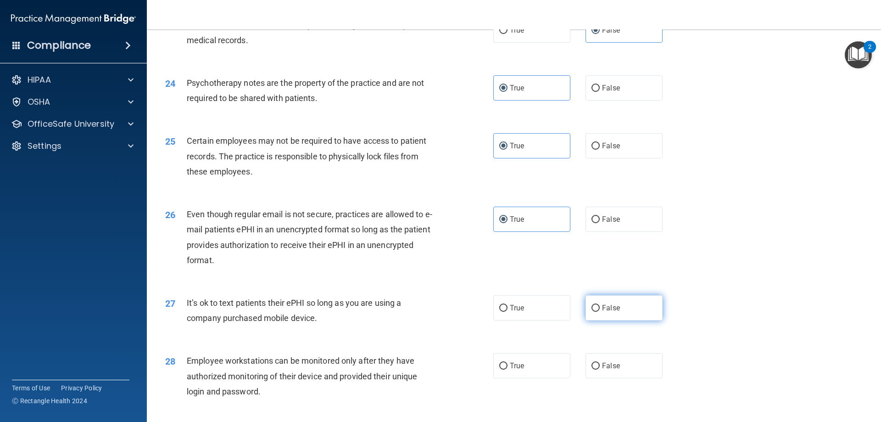
click at [622, 320] on label "False" at bounding box center [624, 307] width 77 height 25
click at [600, 312] on input "False" at bounding box center [596, 308] width 8 height 7
radio input "true"
click at [610, 376] on label "False" at bounding box center [624, 365] width 77 height 25
click at [600, 370] on input "False" at bounding box center [596, 366] width 8 height 7
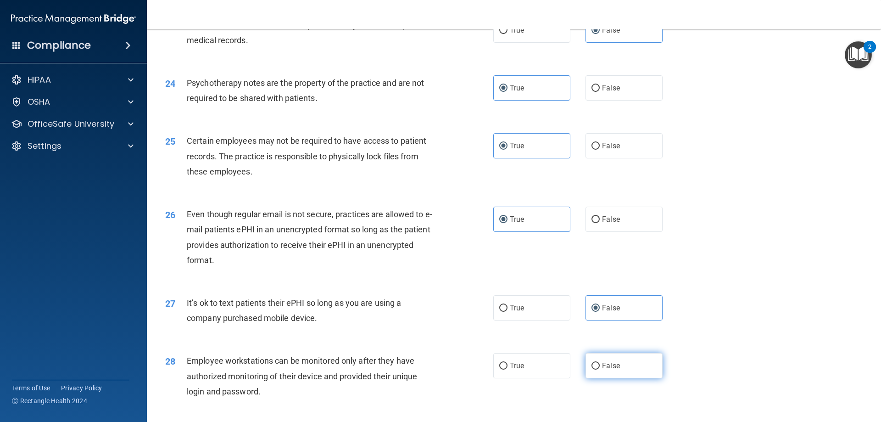
radio input "true"
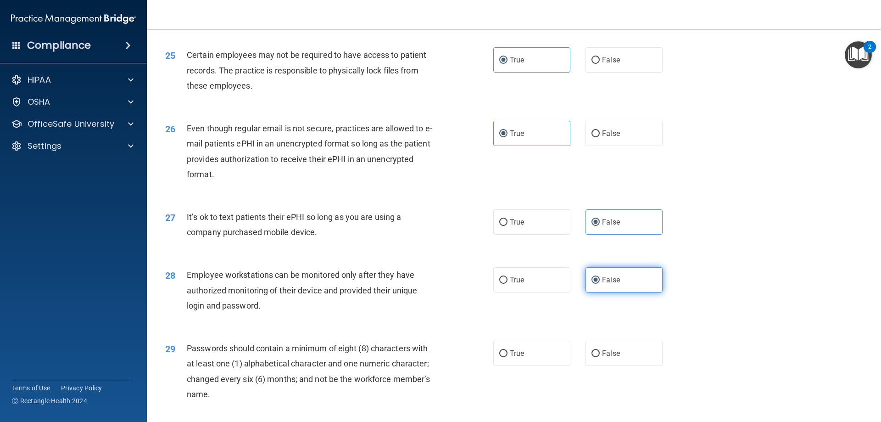
scroll to position [1744, 0]
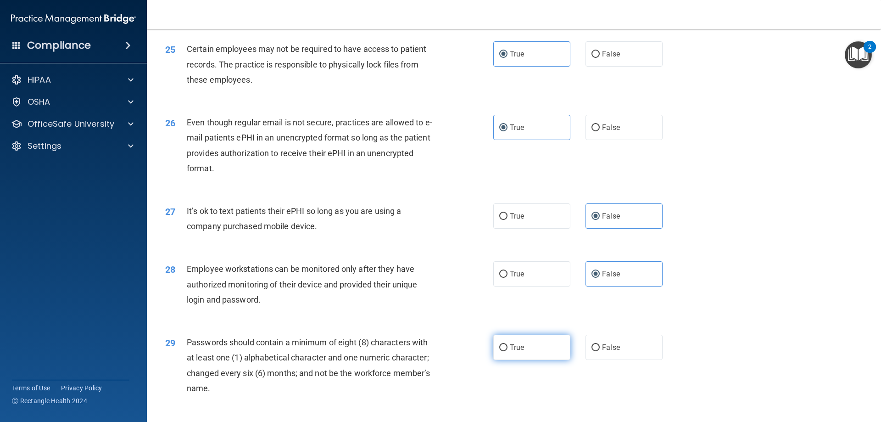
click at [555, 360] on label "True" at bounding box center [531, 347] width 77 height 25
click at [508, 351] on input "True" at bounding box center [503, 347] width 8 height 7
radio input "true"
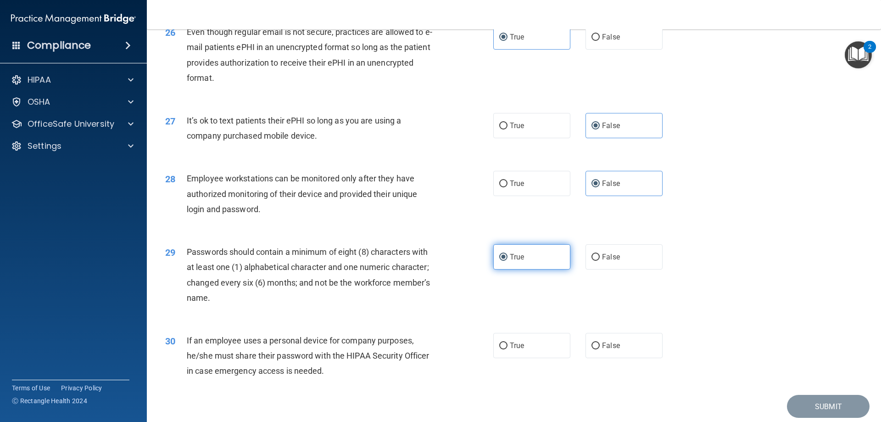
scroll to position [1836, 0]
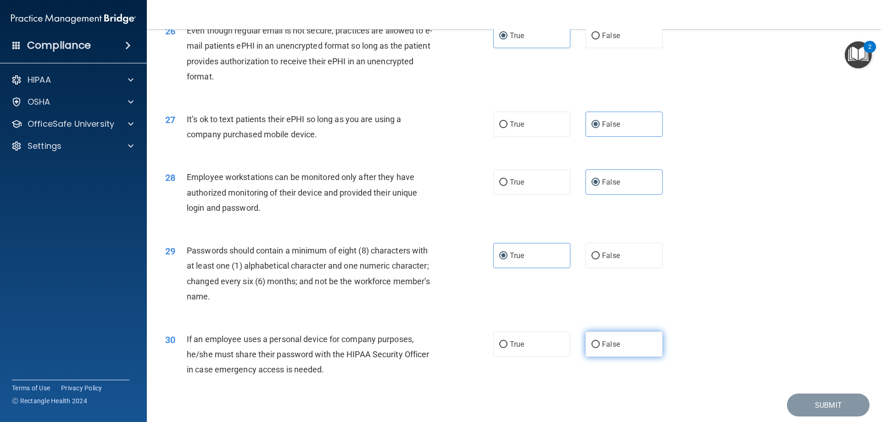
click at [627, 357] on label "False" at bounding box center [624, 343] width 77 height 25
click at [600, 348] on input "False" at bounding box center [596, 344] width 8 height 7
radio input "true"
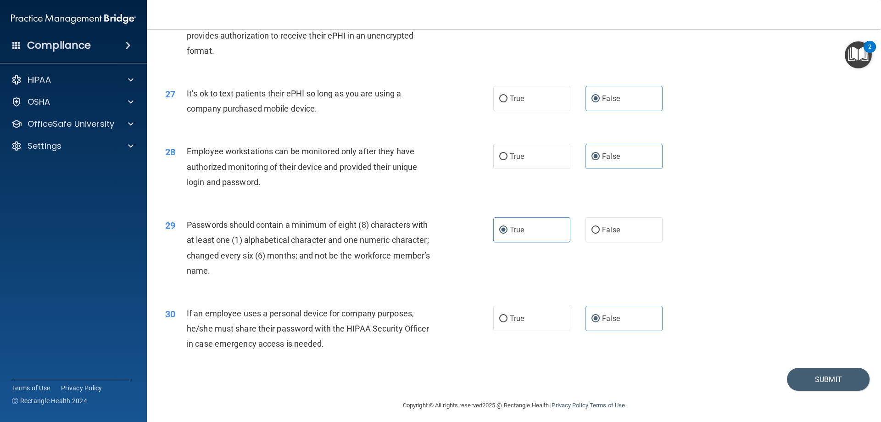
scroll to position [1882, 0]
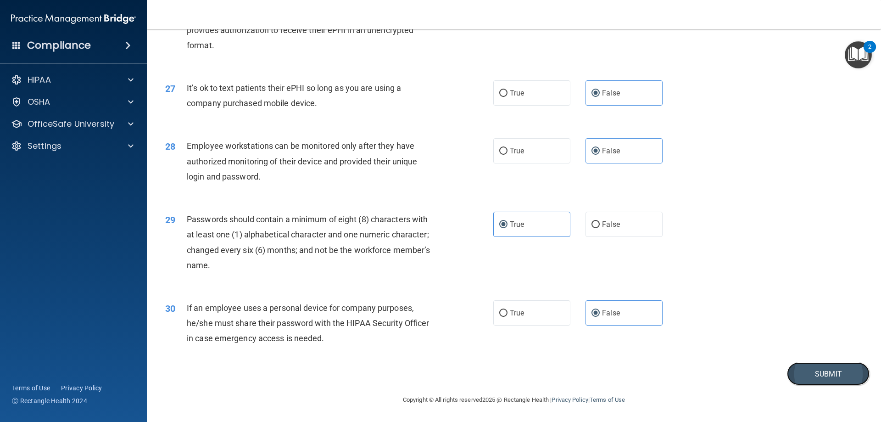
click at [834, 365] on button "Submit" at bounding box center [828, 373] width 83 height 23
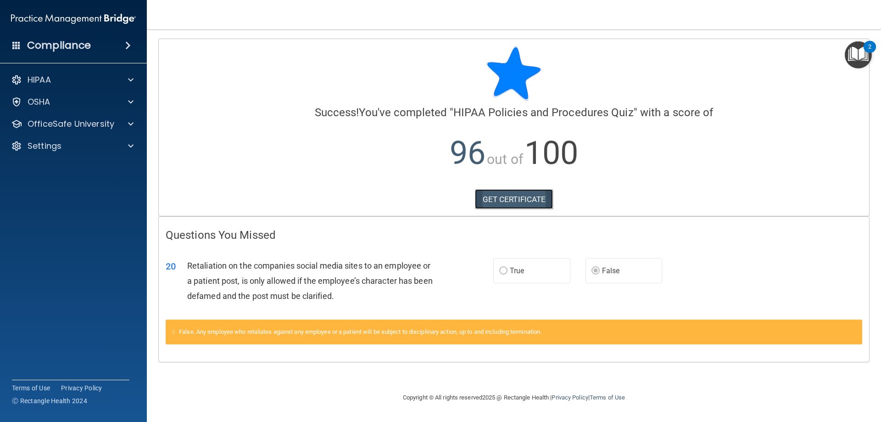
click at [496, 200] on link "GET CERTIFICATE" at bounding box center [514, 199] width 78 height 20
click at [60, 127] on p "OfficeSafe University" at bounding box center [71, 123] width 87 height 11
click at [28, 140] on link "HIPAA Training" at bounding box center [63, 146] width 145 height 18
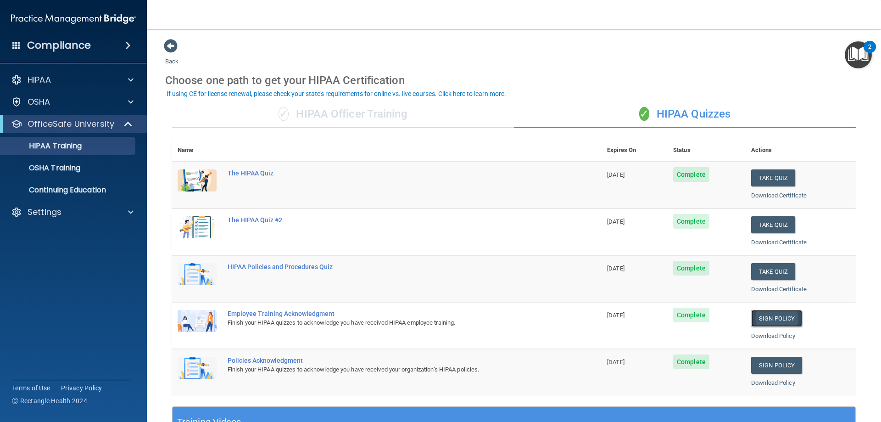
click at [778, 322] on link "Sign Policy" at bounding box center [776, 318] width 51 height 17
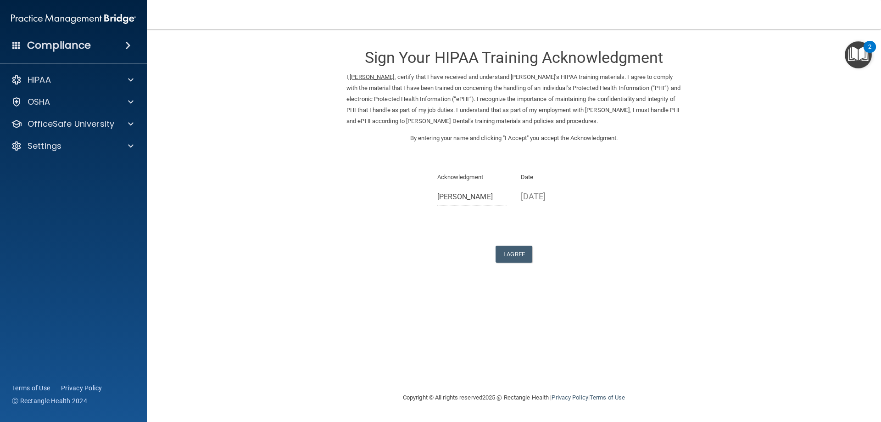
click at [562, 193] on p "[DATE]" at bounding box center [556, 196] width 70 height 15
click at [562, 194] on p "[DATE]" at bounding box center [556, 196] width 70 height 15
click at [541, 186] on div "Date 10/07/2025" at bounding box center [556, 188] width 70 height 32
click at [517, 251] on button "I Agree" at bounding box center [514, 254] width 37 height 17
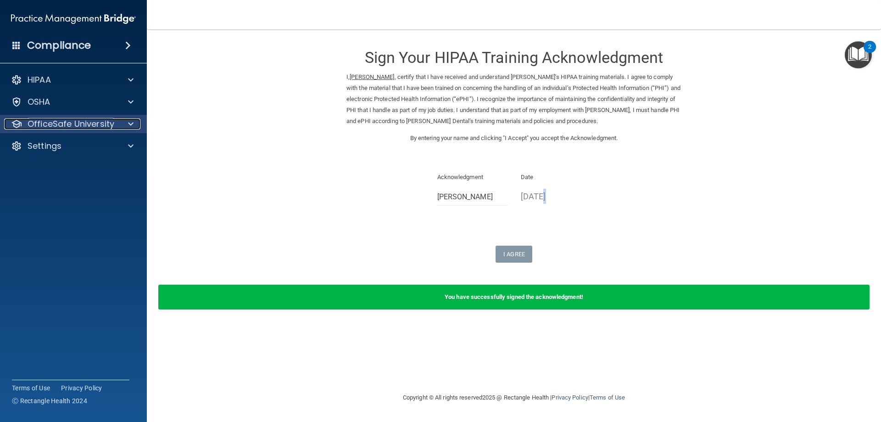
click at [74, 123] on p "OfficeSafe University" at bounding box center [71, 123] width 87 height 11
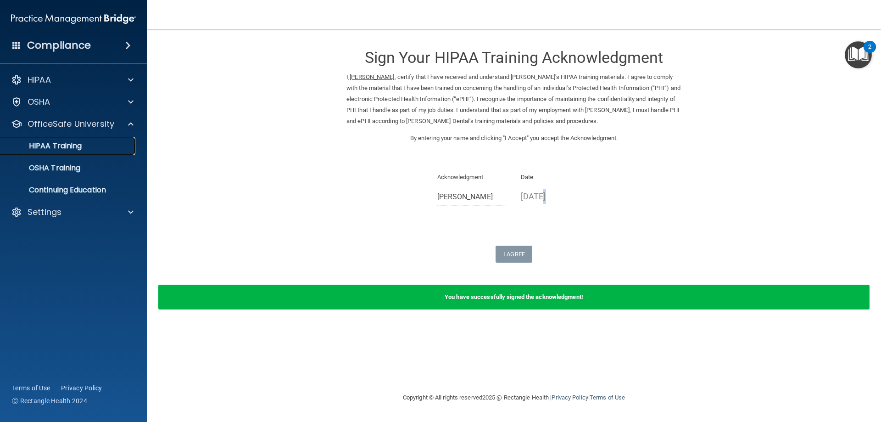
click at [56, 146] on p "HIPAA Training" at bounding box center [44, 145] width 76 height 9
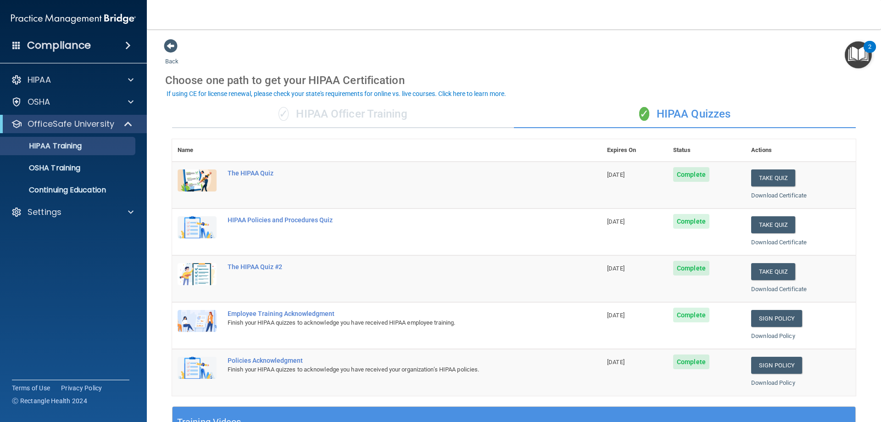
click at [798, 368] on div "Sign Policy" at bounding box center [800, 365] width 99 height 17
click at [766, 363] on link "Sign Policy" at bounding box center [776, 365] width 51 height 17
click at [772, 340] on div "Download Policy" at bounding box center [800, 335] width 99 height 11
click at [773, 336] on link "Download Policy" at bounding box center [773, 335] width 44 height 7
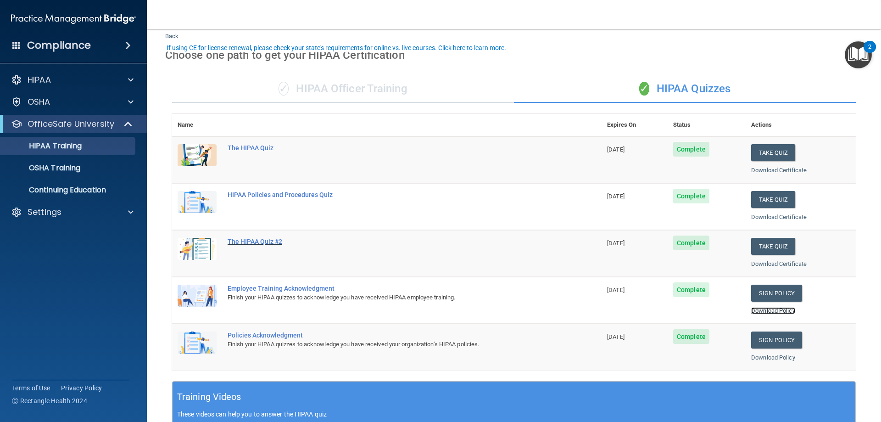
scroll to position [46, 0]
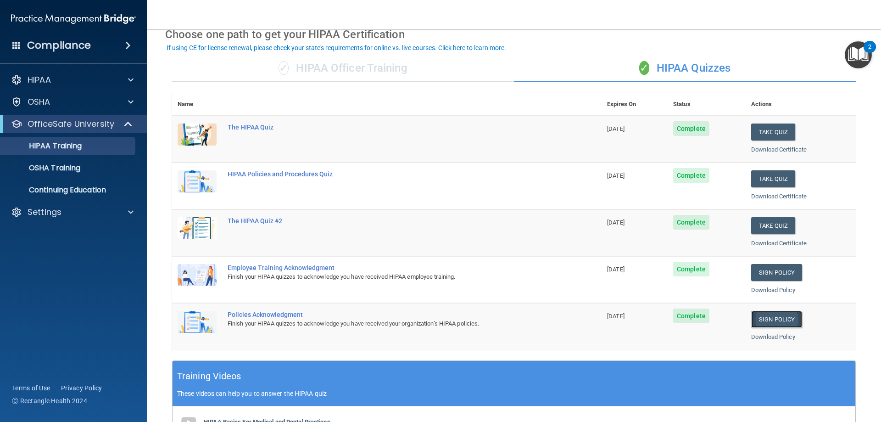
click at [762, 320] on link "Sign Policy" at bounding box center [776, 319] width 51 height 17
click at [676, 318] on span "Complete" at bounding box center [691, 315] width 36 height 15
click at [622, 317] on span "11/14/2025" at bounding box center [615, 316] width 17 height 7
click at [262, 309] on td "Policies Acknowledgment Finish your HIPAA quizzes to acknowledge you have recei…" at bounding box center [412, 326] width 380 height 46
click at [263, 312] on div "Policies Acknowledgment" at bounding box center [392, 314] width 328 height 7
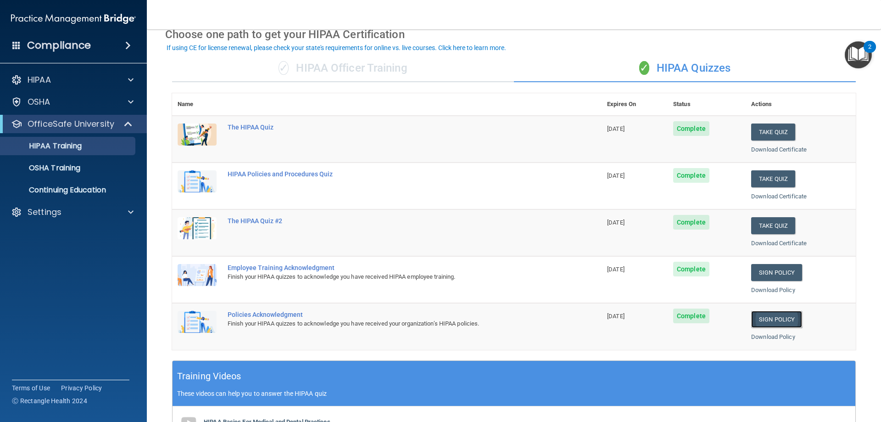
click at [777, 317] on link "Sign Policy" at bounding box center [776, 319] width 51 height 17
click at [72, 186] on p "Continuing Education" at bounding box center [68, 189] width 125 height 9
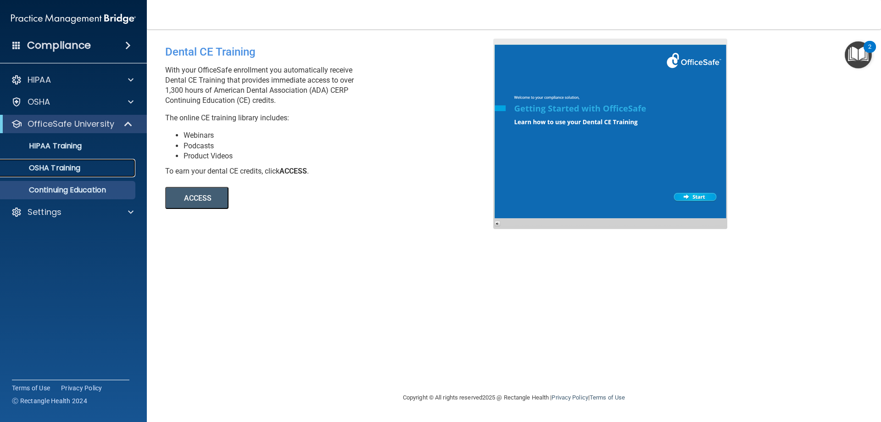
click at [50, 171] on p "OSHA Training" at bounding box center [43, 167] width 74 height 9
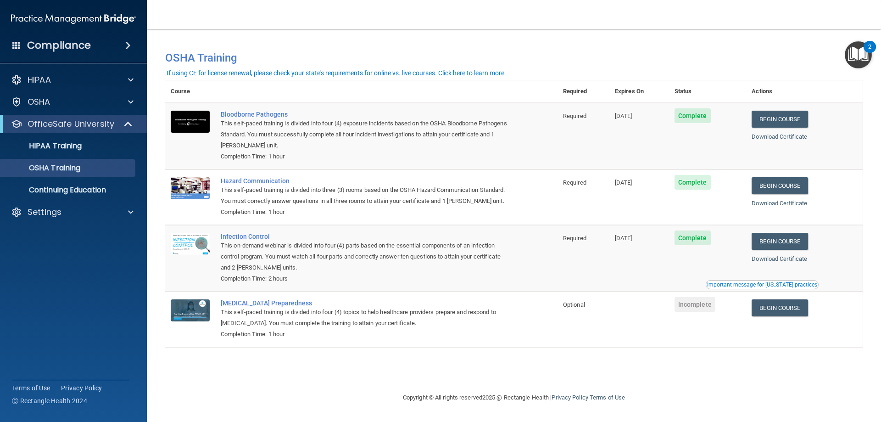
click at [794, 128] on td "Begin Course Download Certificate" at bounding box center [804, 136] width 117 height 67
click at [794, 125] on link "Begin Course" at bounding box center [780, 119] width 56 height 17
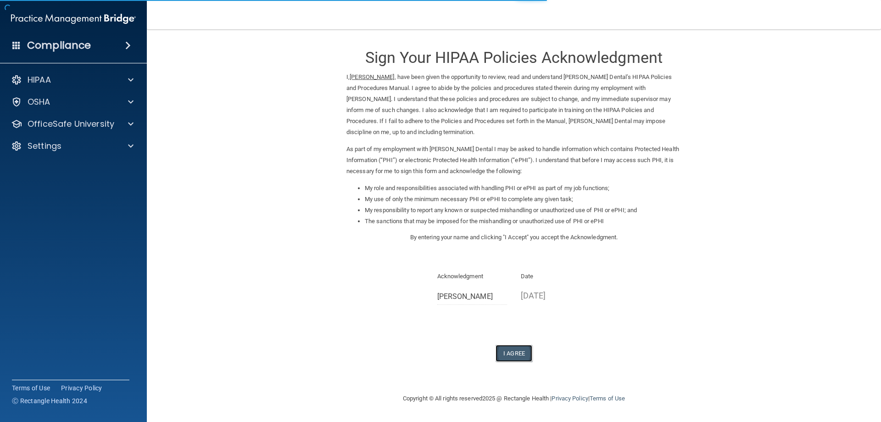
click at [521, 350] on button "I Agree" at bounding box center [514, 353] width 37 height 17
click at [512, 354] on button "I Agree" at bounding box center [514, 353] width 37 height 17
click at [508, 355] on button "I Agree" at bounding box center [514, 353] width 37 height 17
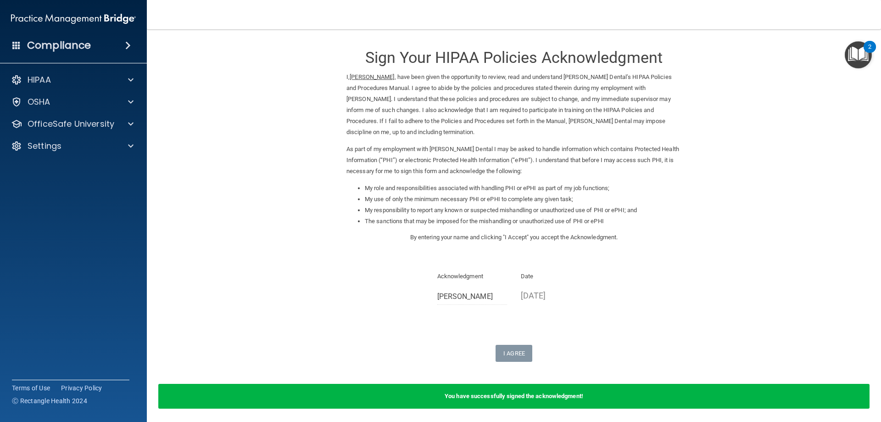
click at [372, 75] on ins "[PERSON_NAME]" at bounding box center [372, 76] width 45 height 7
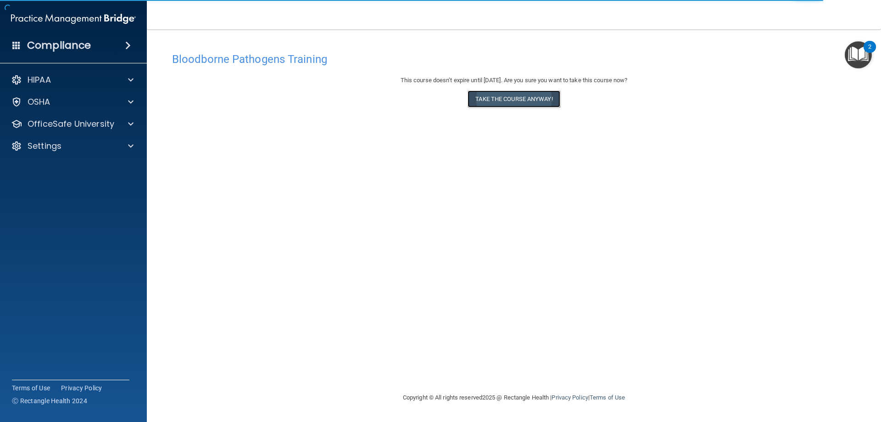
click at [495, 98] on button "Take the course anyway!" at bounding box center [514, 98] width 92 height 17
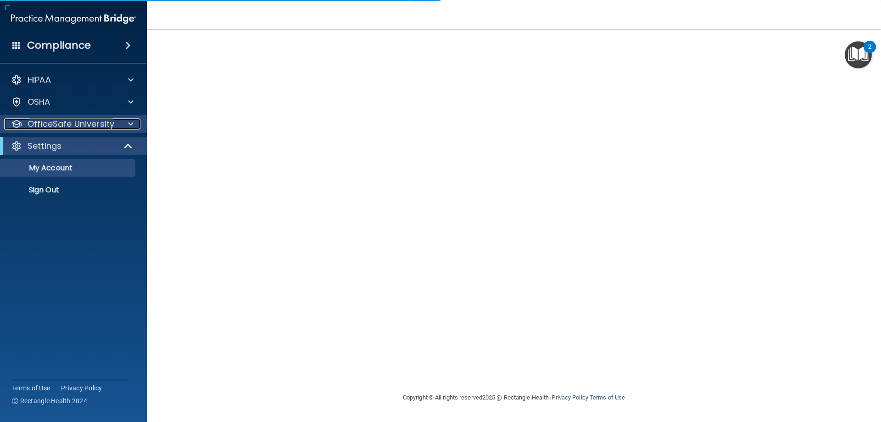
click at [62, 124] on p "OfficeSafe University" at bounding box center [71, 123] width 87 height 11
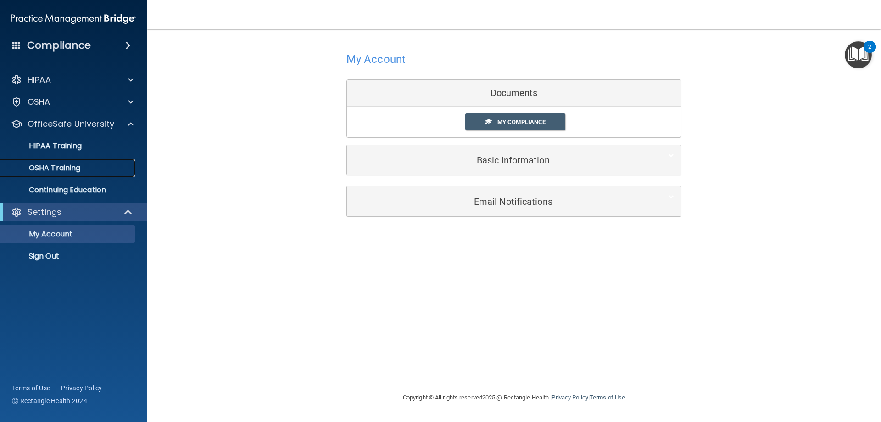
click at [54, 162] on link "OSHA Training" at bounding box center [63, 168] width 145 height 18
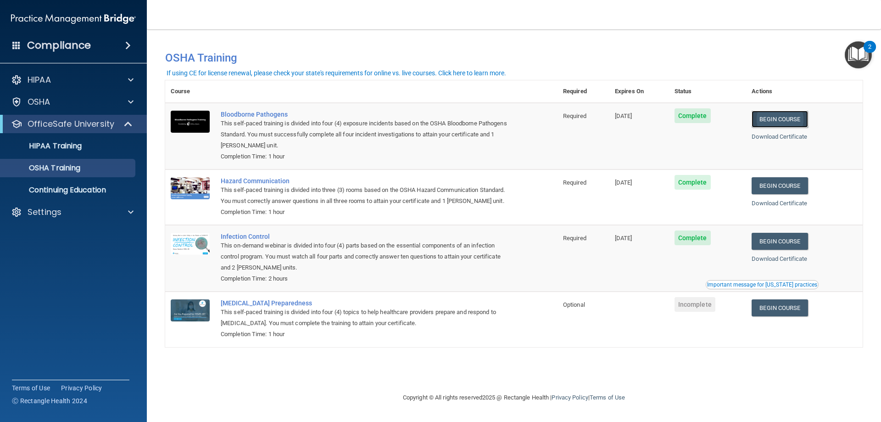
click at [784, 121] on link "Begin Course" at bounding box center [780, 119] width 56 height 17
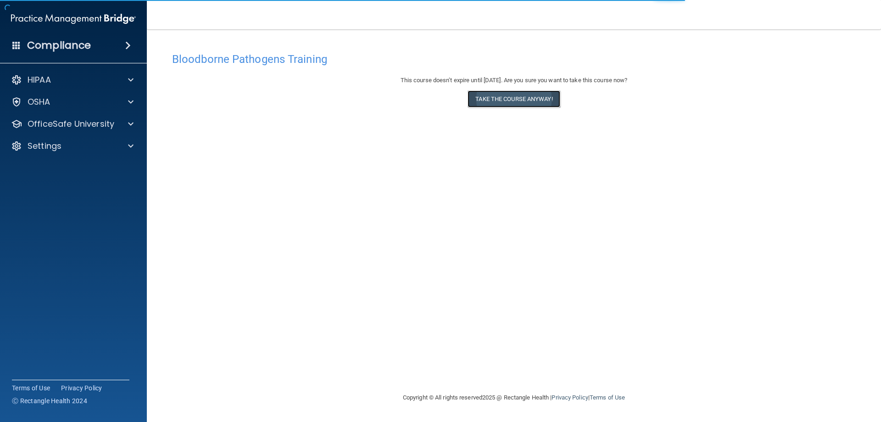
click at [512, 104] on button "Take the course anyway!" at bounding box center [514, 98] width 92 height 17
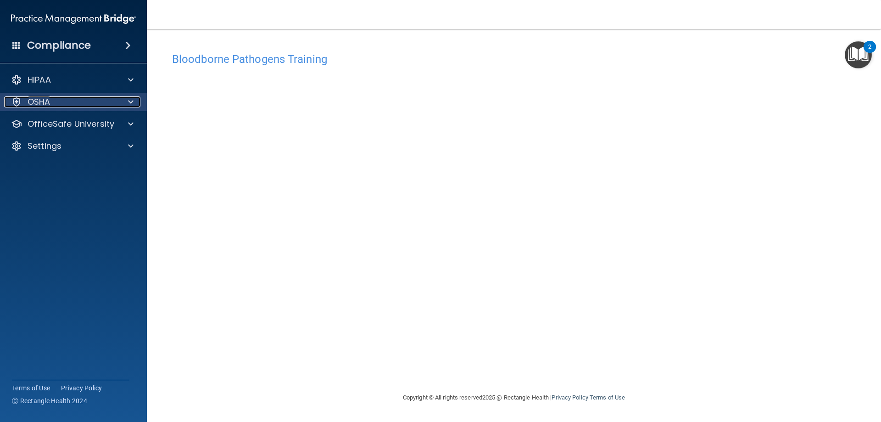
click at [39, 101] on p "OSHA" at bounding box center [39, 101] width 23 height 11
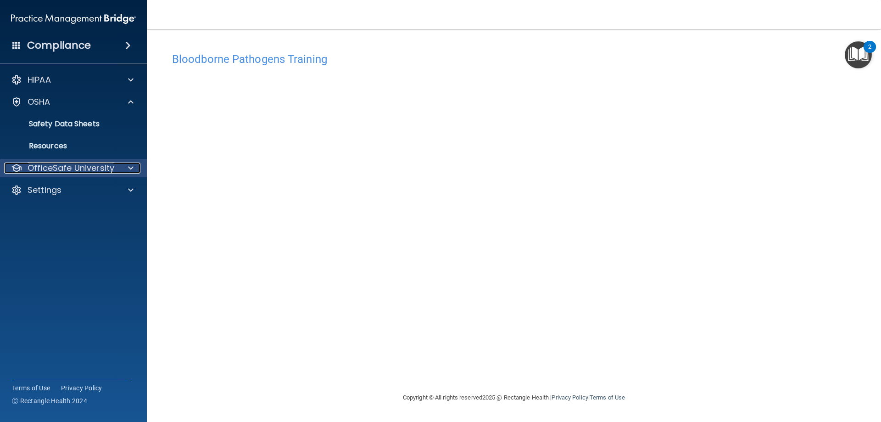
click at [78, 172] on p "OfficeSafe University" at bounding box center [71, 167] width 87 height 11
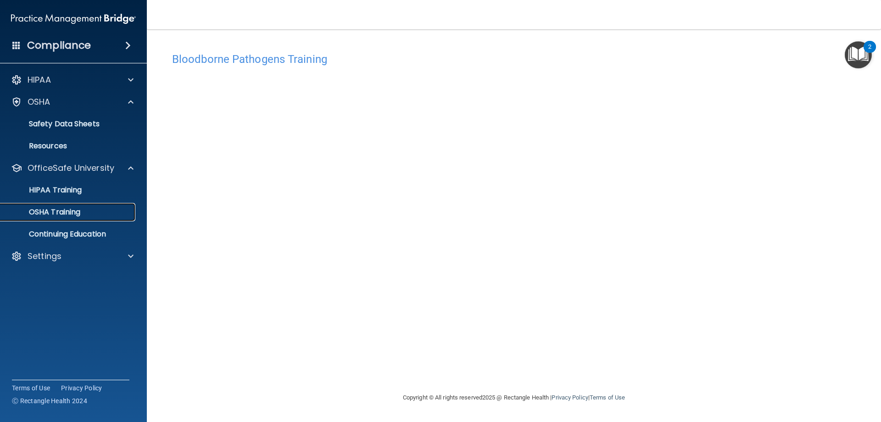
click at [58, 210] on p "OSHA Training" at bounding box center [43, 211] width 74 height 9
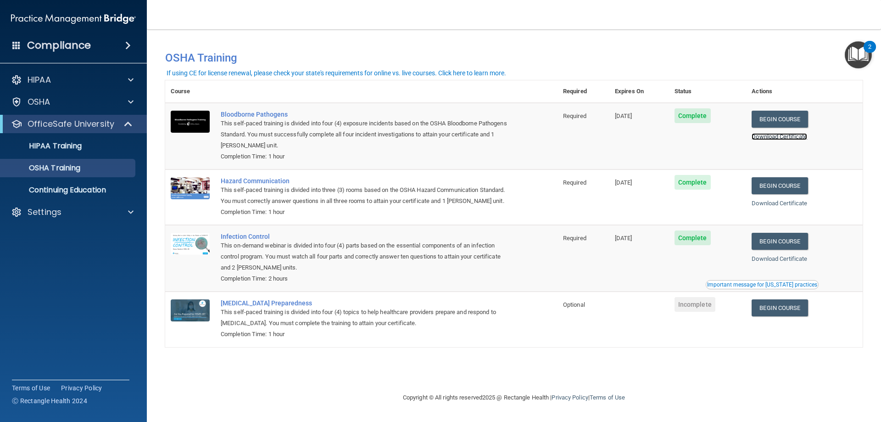
click at [770, 140] on link "Download Certificate" at bounding box center [780, 136] width 56 height 7
click at [800, 187] on link "Begin Course" at bounding box center [780, 185] width 56 height 17
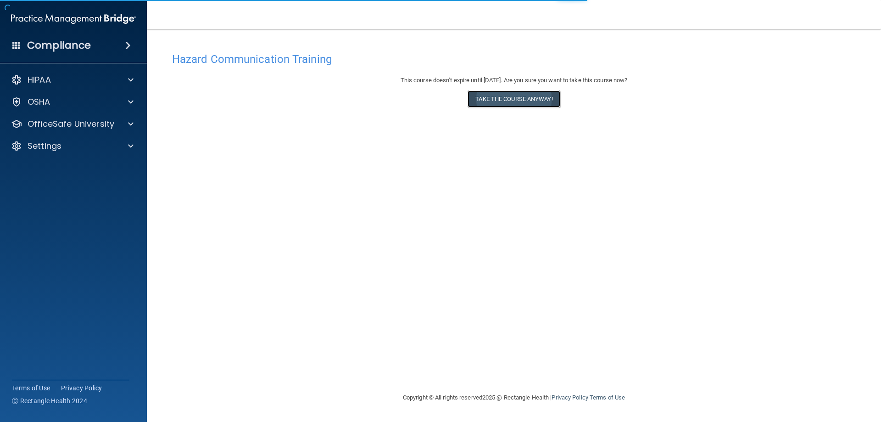
click at [516, 98] on button "Take the course anyway!" at bounding box center [514, 98] width 92 height 17
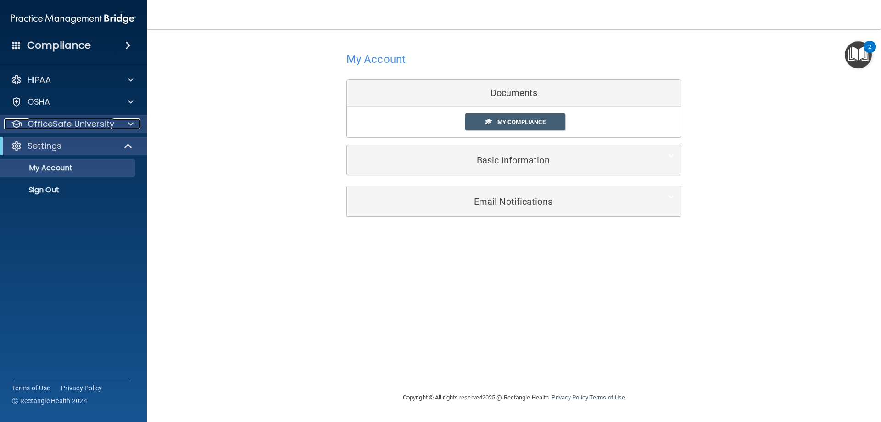
click at [85, 120] on p "OfficeSafe University" at bounding box center [71, 123] width 87 height 11
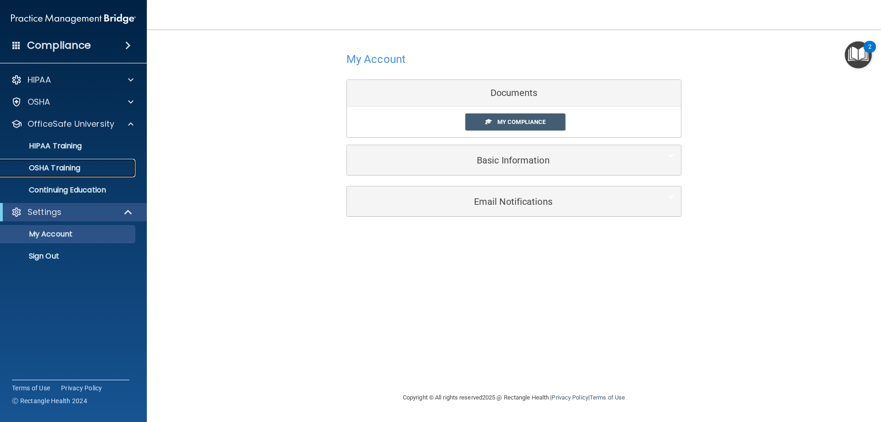
click at [62, 169] on p "OSHA Training" at bounding box center [43, 167] width 74 height 9
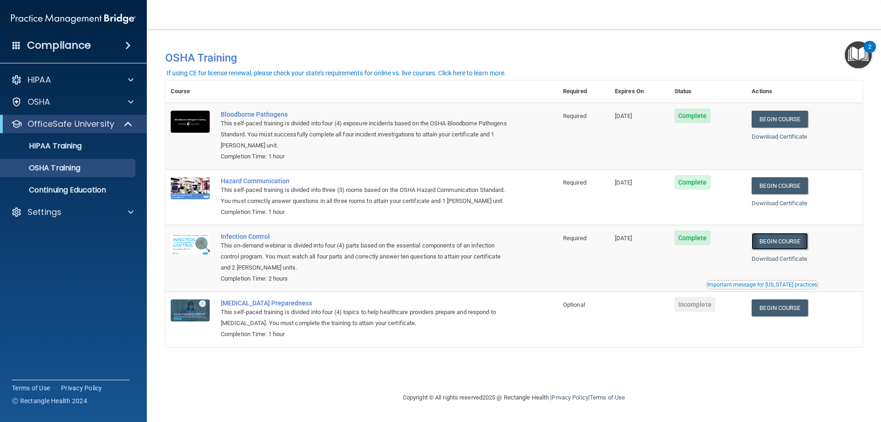
click at [780, 235] on link "Begin Course" at bounding box center [780, 241] width 56 height 17
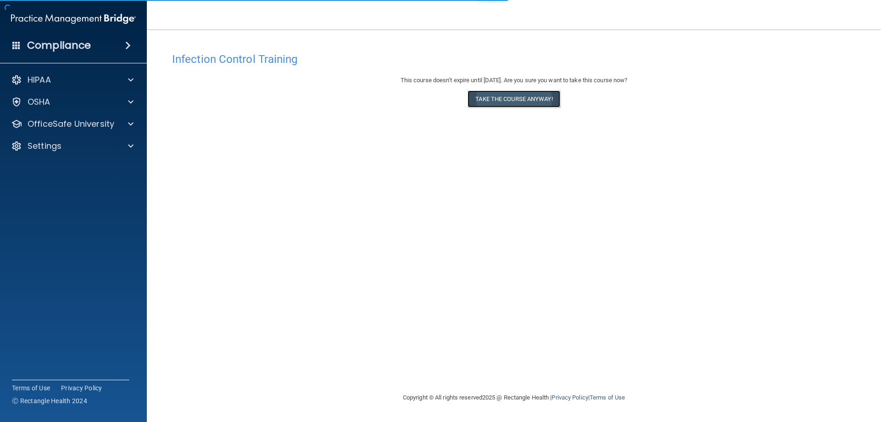
click at [515, 102] on button "Take the course anyway!" at bounding box center [514, 98] width 92 height 17
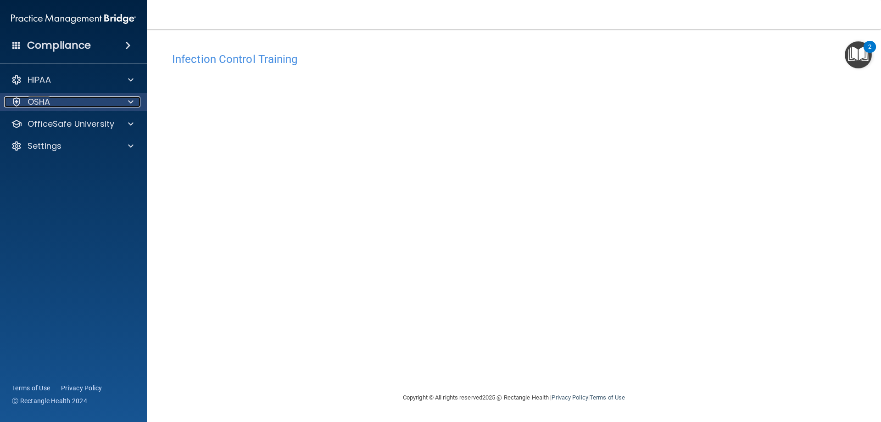
click at [46, 101] on p "OSHA" at bounding box center [39, 101] width 23 height 11
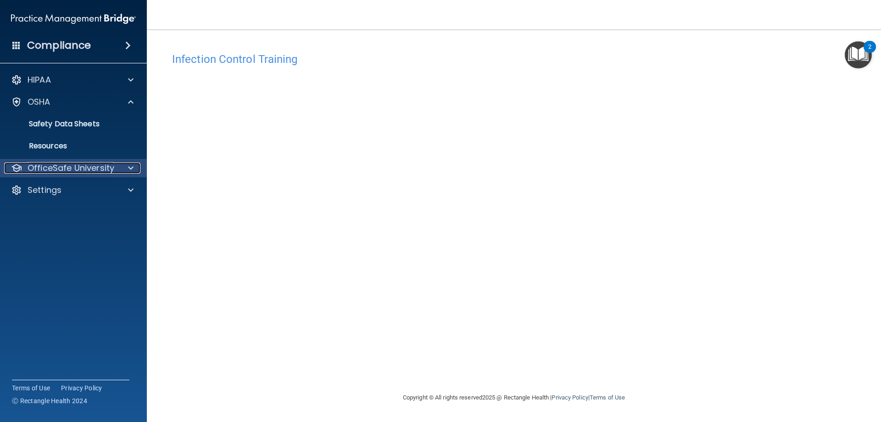
click at [55, 164] on p "OfficeSafe University" at bounding box center [71, 167] width 87 height 11
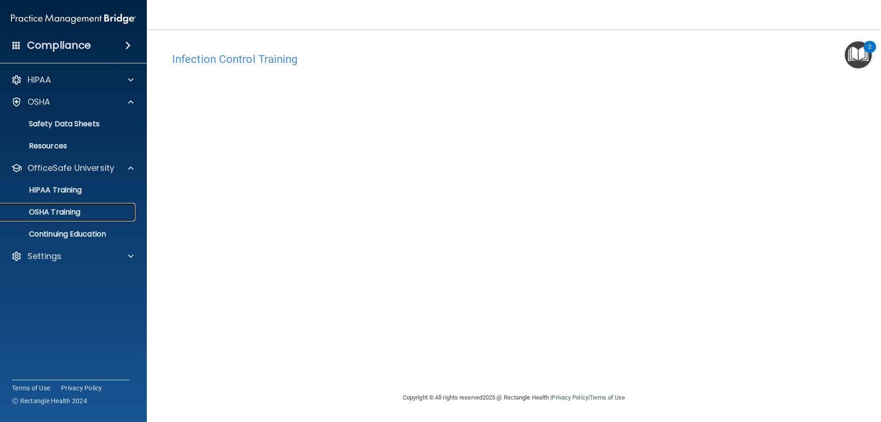
click at [62, 212] on p "OSHA Training" at bounding box center [43, 211] width 74 height 9
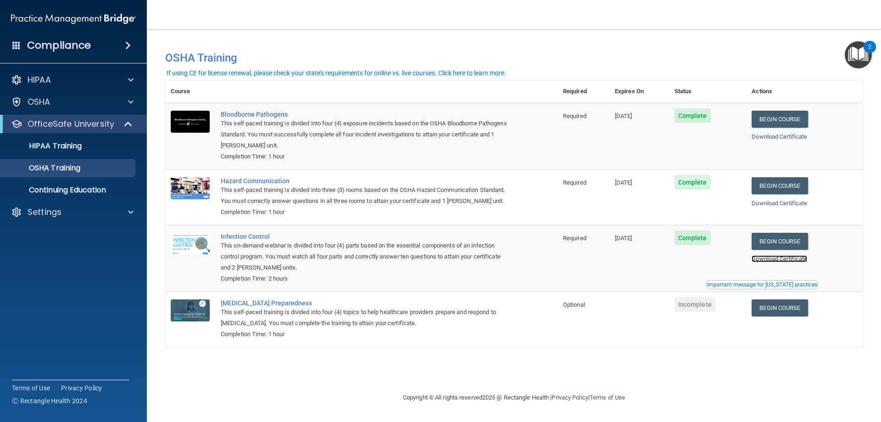
click at [793, 261] on link "Download Certificate" at bounding box center [780, 258] width 56 height 7
click at [56, 147] on p "HIPAA Training" at bounding box center [44, 145] width 76 height 9
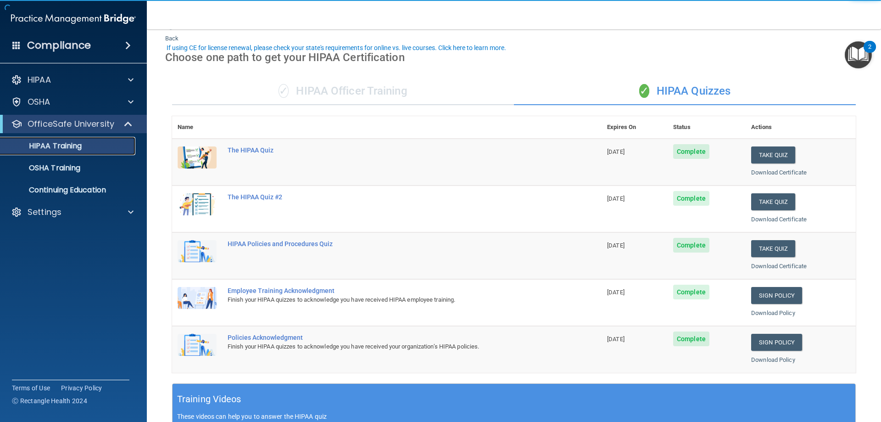
scroll to position [46, 0]
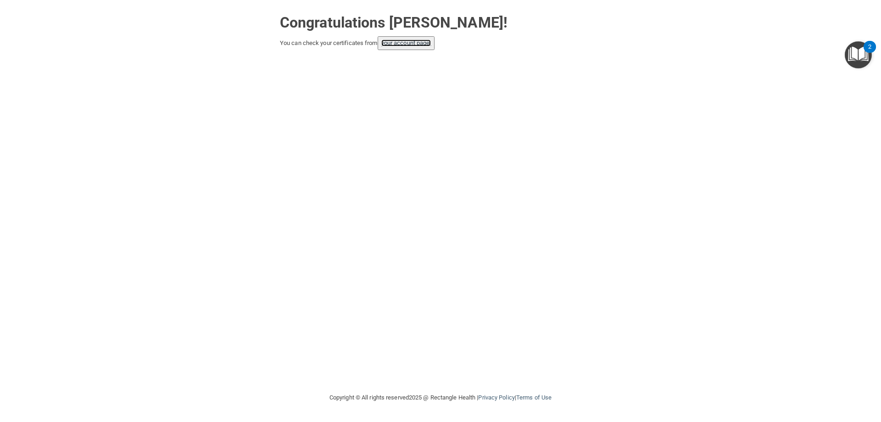
click at [426, 39] on link "your account page!" at bounding box center [406, 42] width 50 height 7
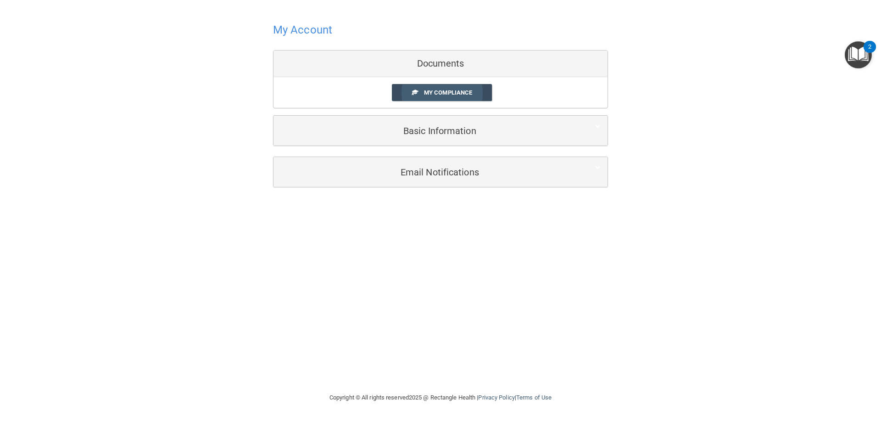
click at [455, 95] on span "My Compliance" at bounding box center [448, 92] width 48 height 7
